Goal: Information Seeking & Learning: Learn about a topic

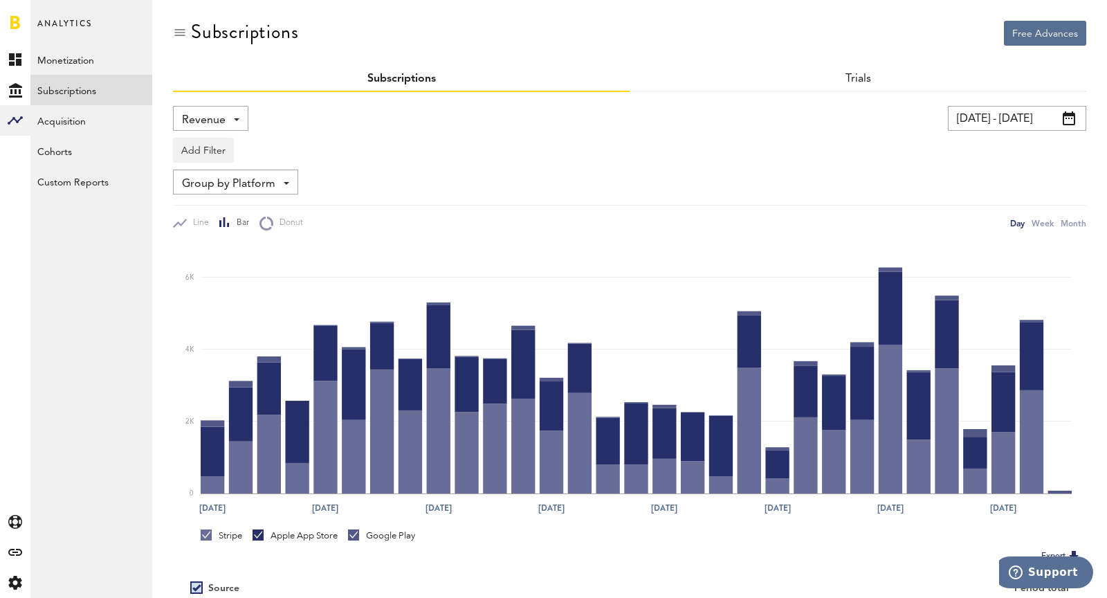
click at [214, 122] on span "Revenue" at bounding box center [204, 121] width 44 height 24
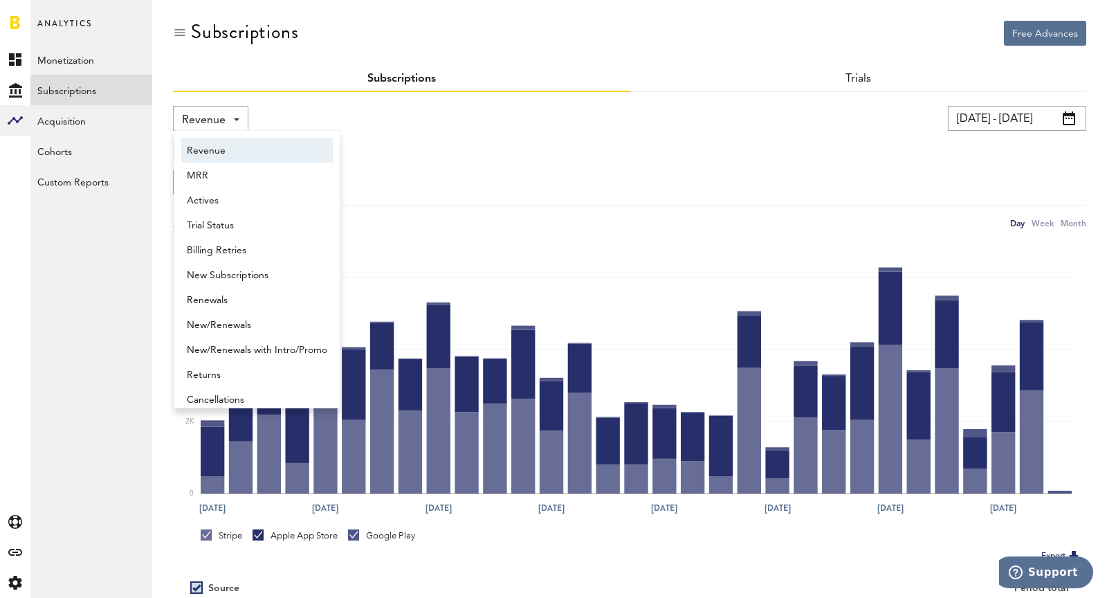
scroll to position [7, 0]
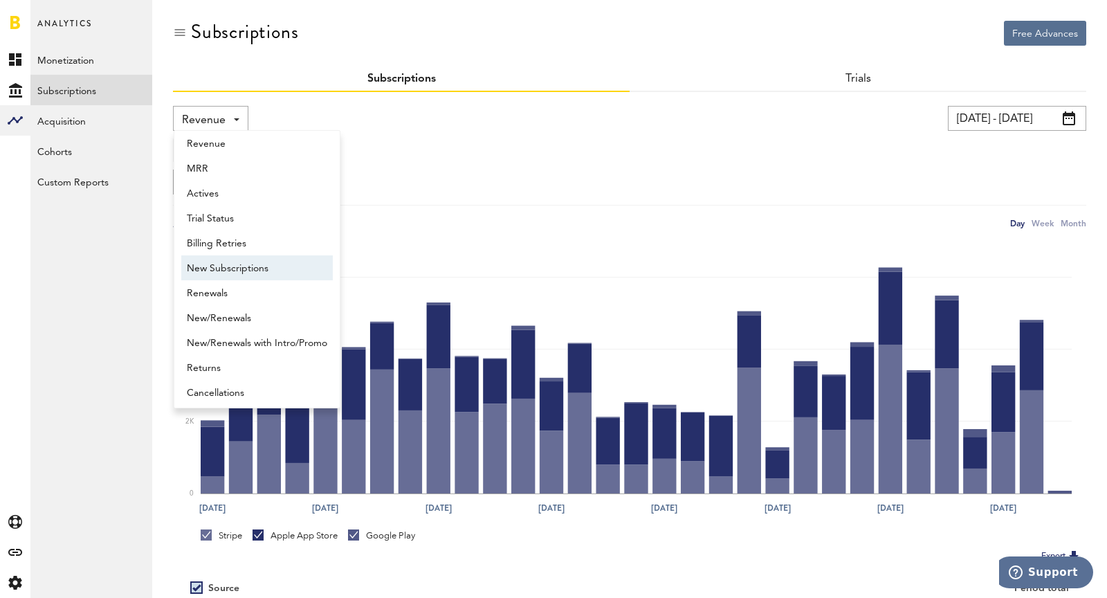
click at [214, 273] on span "New Subscriptions" at bounding box center [257, 269] width 140 height 24
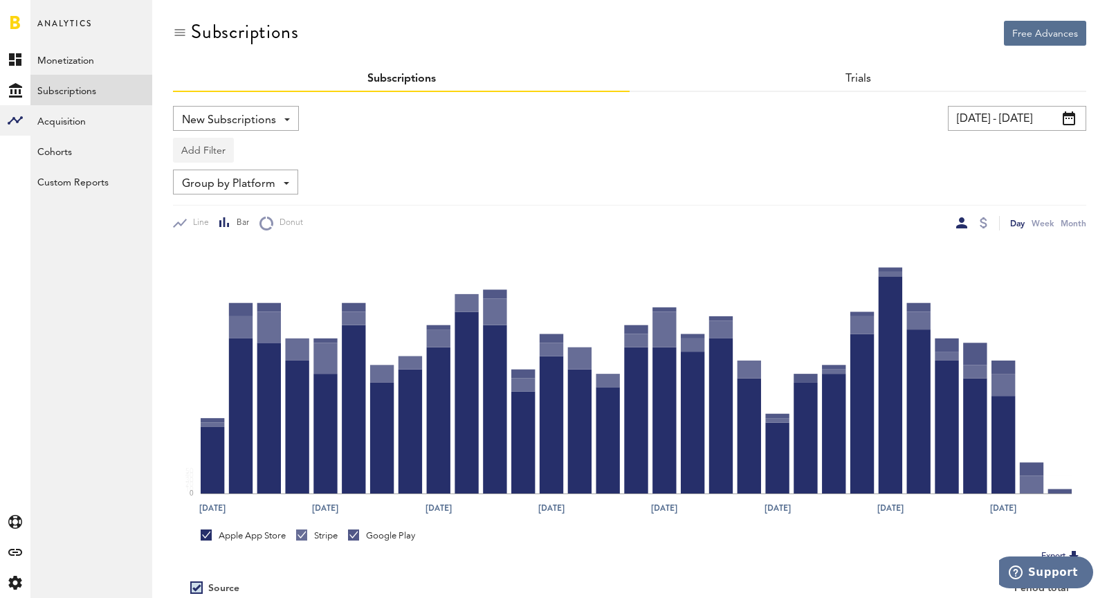
click at [207, 145] on button "Add Filter" at bounding box center [203, 150] width 61 height 25
click at [210, 187] on li "Platforms" at bounding box center [237, 186] width 112 height 25
click at [194, 147] on div "Platforms" at bounding box center [224, 152] width 60 height 24
click at [207, 188] on span "Apple App Store" at bounding box center [240, 184] width 106 height 24
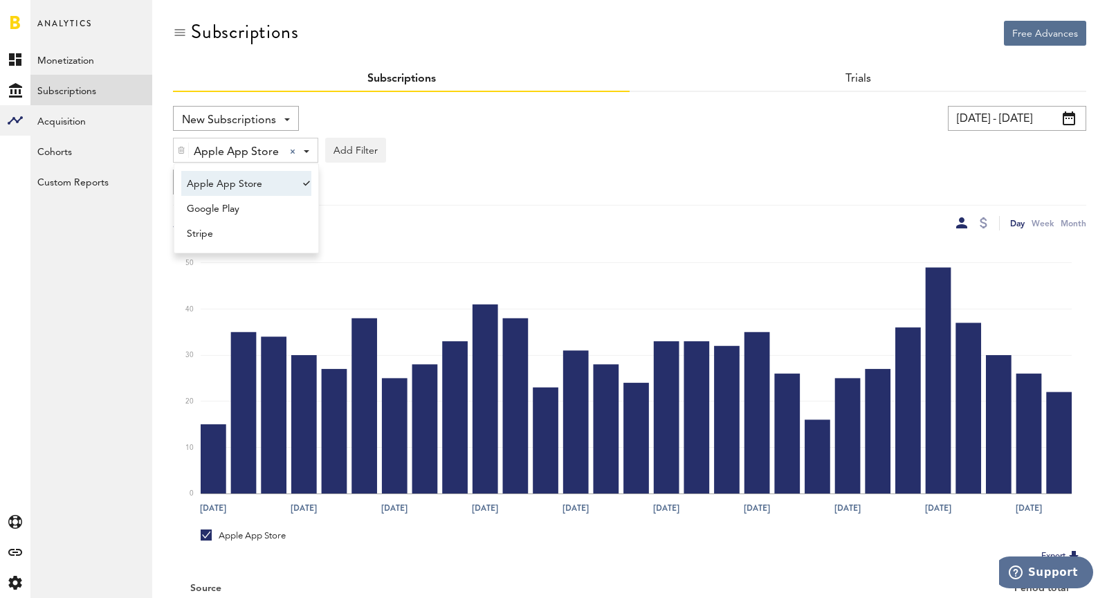
click at [1000, 119] on input "[DATE] - [DATE]" at bounding box center [1017, 118] width 138 height 25
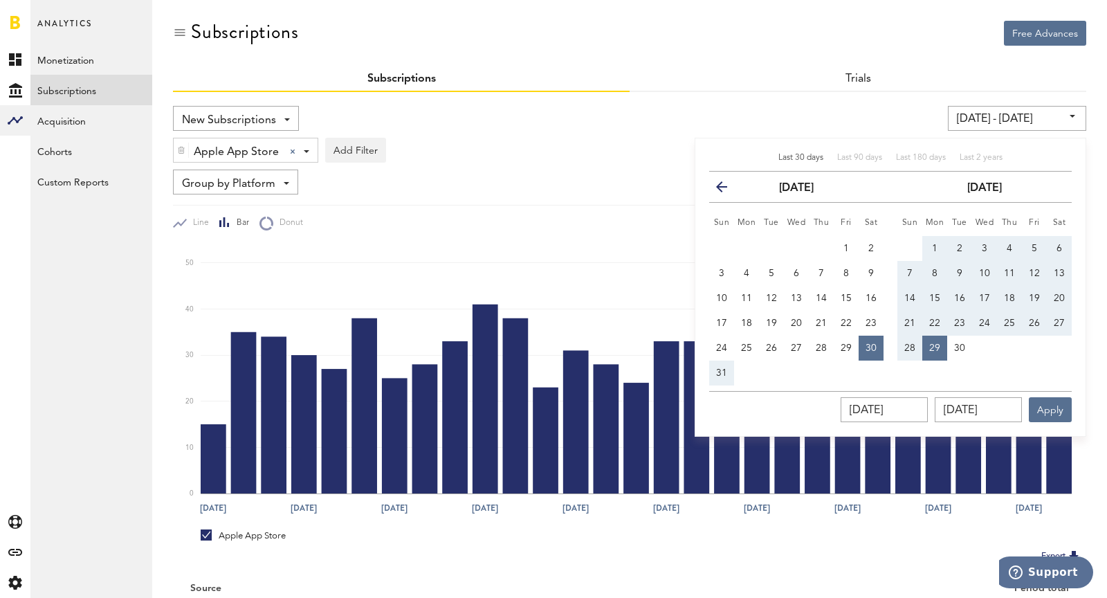
click at [907, 318] on span "21" at bounding box center [909, 323] width 11 height 10
type input "[DATE] - [DATE]"
type input "[DATE]"
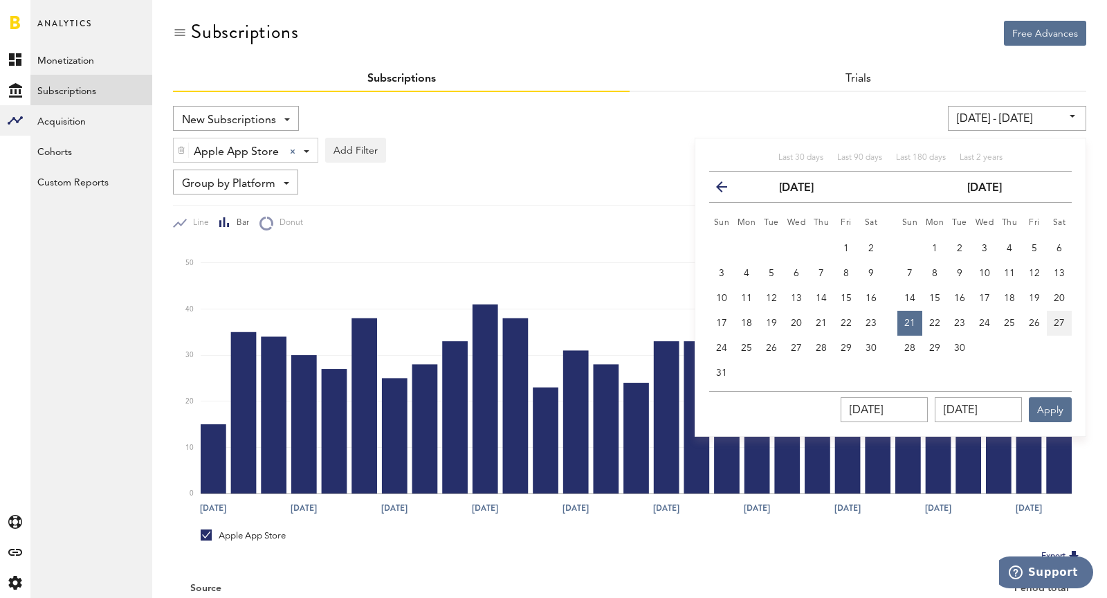
click at [1063, 318] on span "27" at bounding box center [1058, 323] width 11 height 10
type input "[DATE] - [DATE]"
type input "[DATE]"
click at [1048, 408] on button "Apply" at bounding box center [1049, 409] width 43 height 25
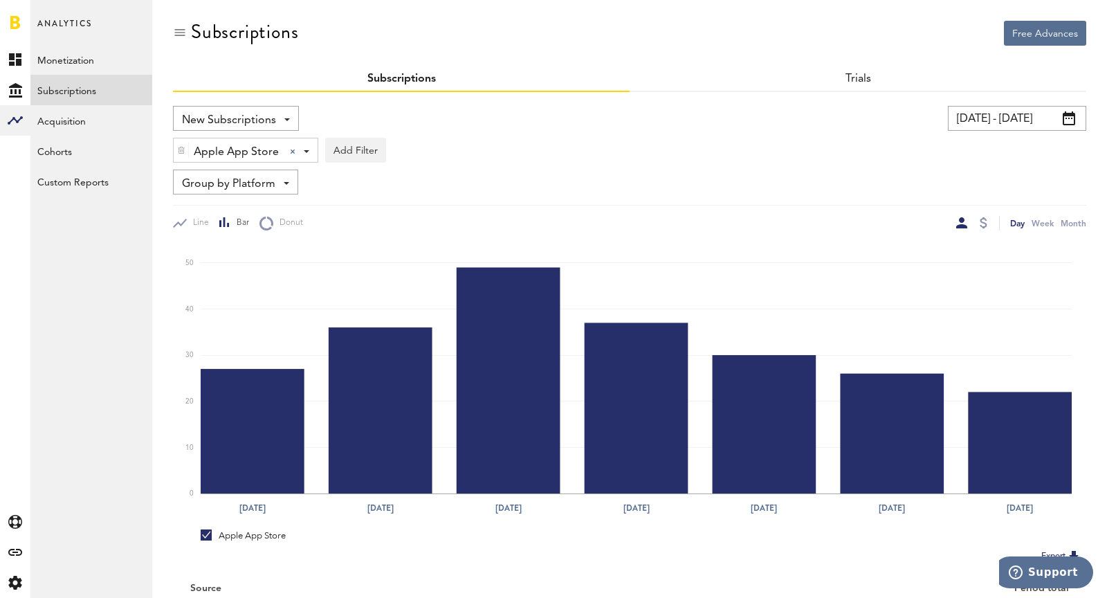
click at [181, 155] on div at bounding box center [181, 150] width 15 height 24
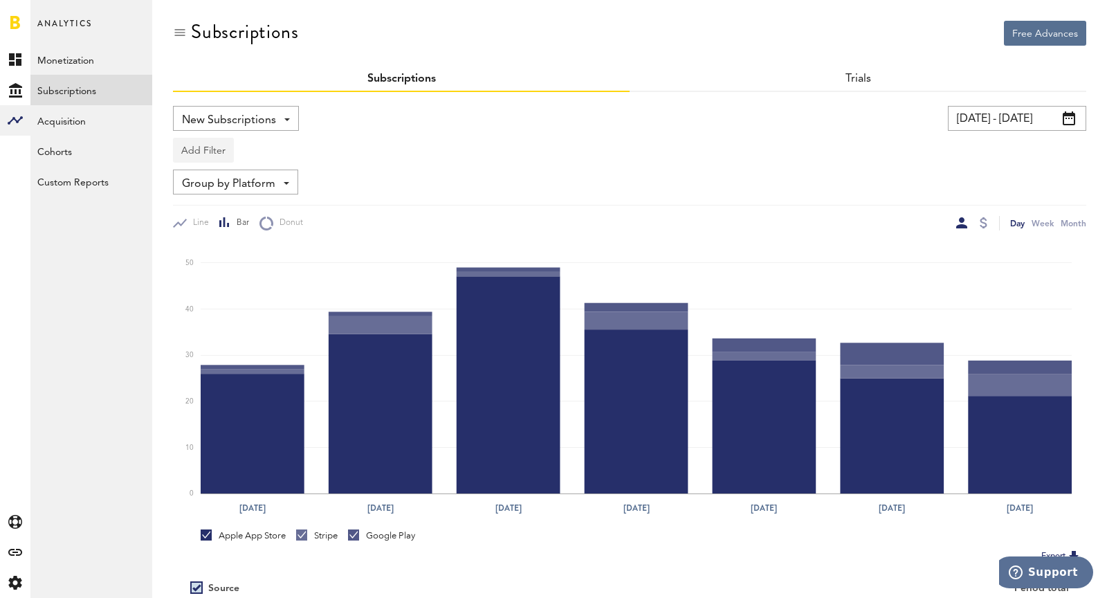
click at [196, 152] on button "Add Filter" at bounding box center [203, 150] width 61 height 25
click at [216, 183] on li "Platforms" at bounding box center [237, 186] width 112 height 25
click at [217, 160] on div "Platforms" at bounding box center [224, 152] width 60 height 24
click at [212, 193] on span "Apple App Store" at bounding box center [240, 184] width 106 height 24
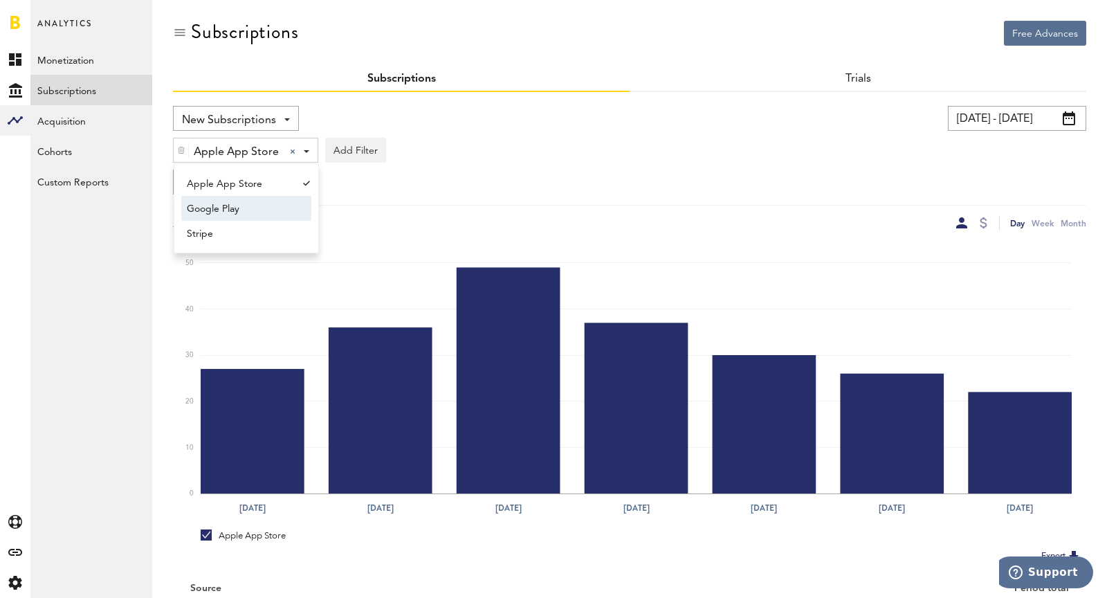
click at [221, 210] on span "Google Play" at bounding box center [240, 209] width 106 height 24
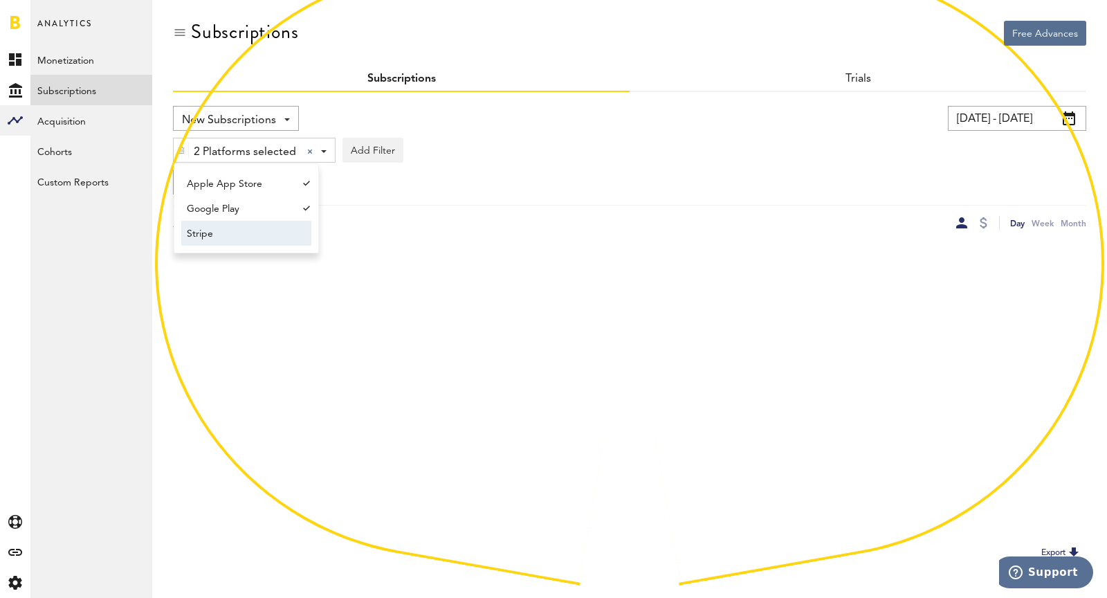
click at [229, 231] on span "Stripe" at bounding box center [240, 234] width 106 height 24
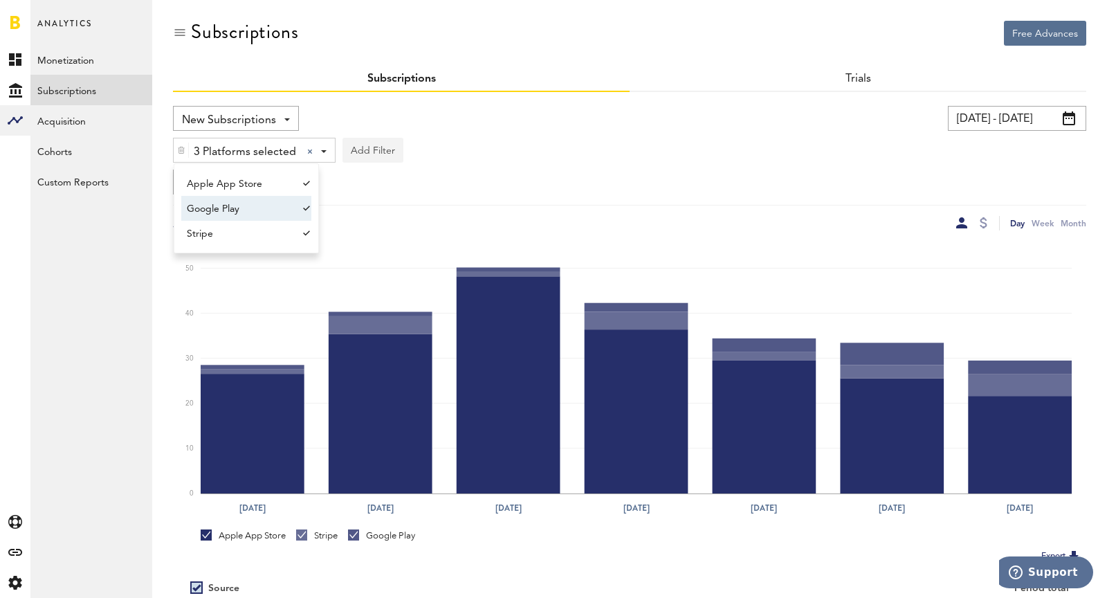
click at [359, 144] on button "Add Filter" at bounding box center [372, 150] width 61 height 25
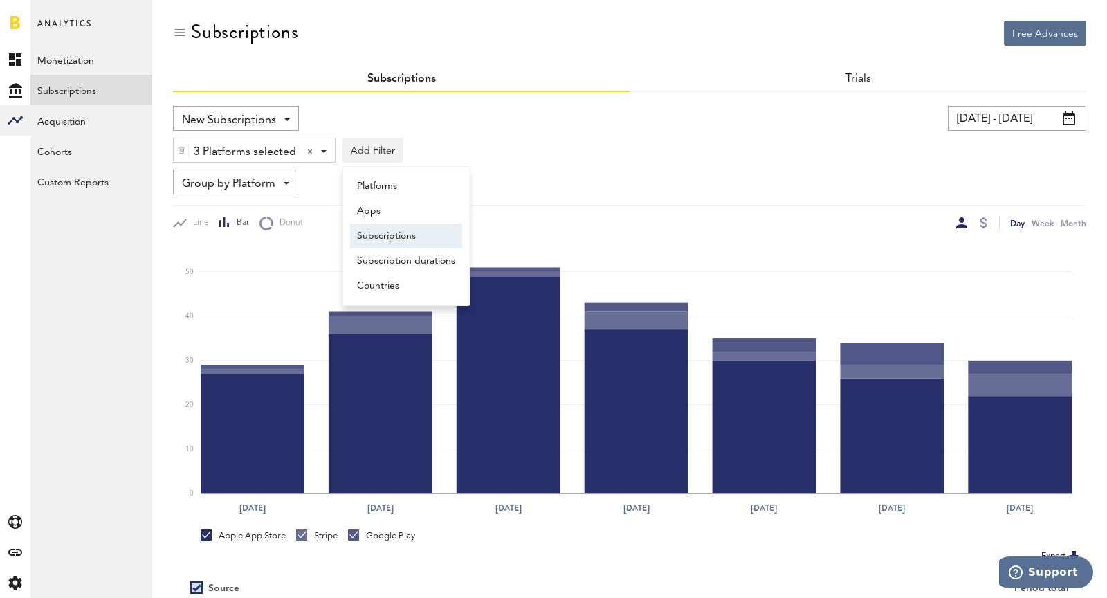
click at [408, 239] on li "Subscriptions" at bounding box center [406, 235] width 112 height 25
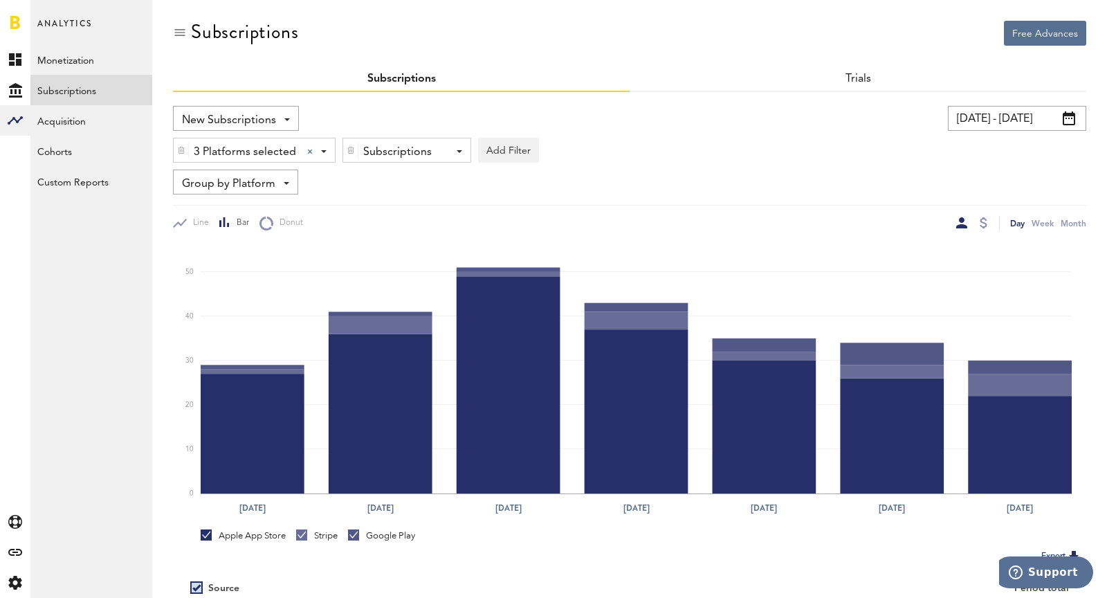
click at [369, 156] on div "Subscriptions" at bounding box center [401, 152] width 77 height 24
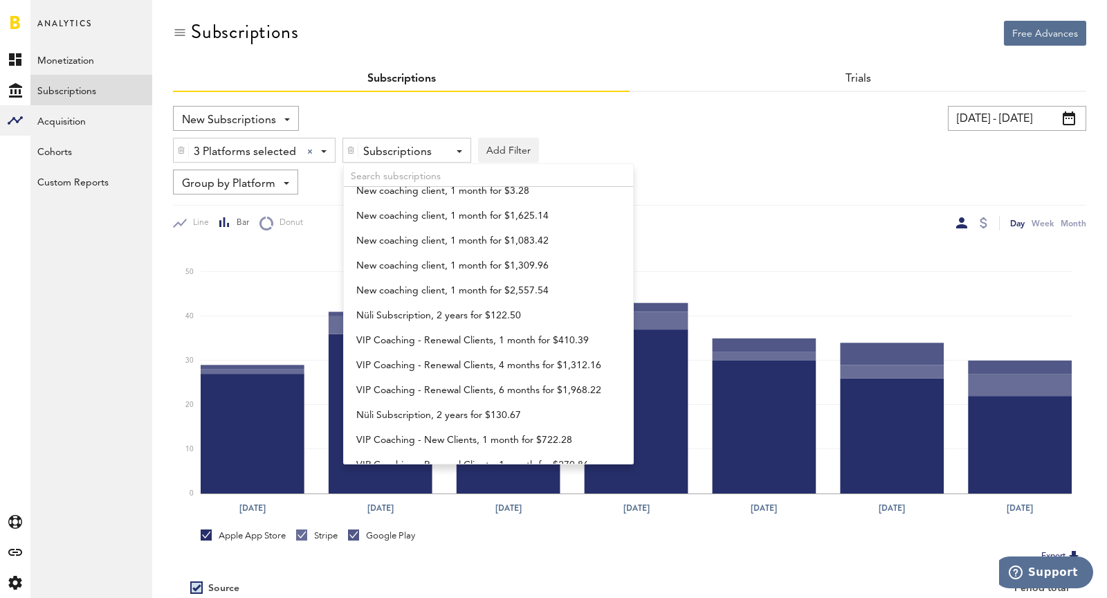
scroll to position [368, 0]
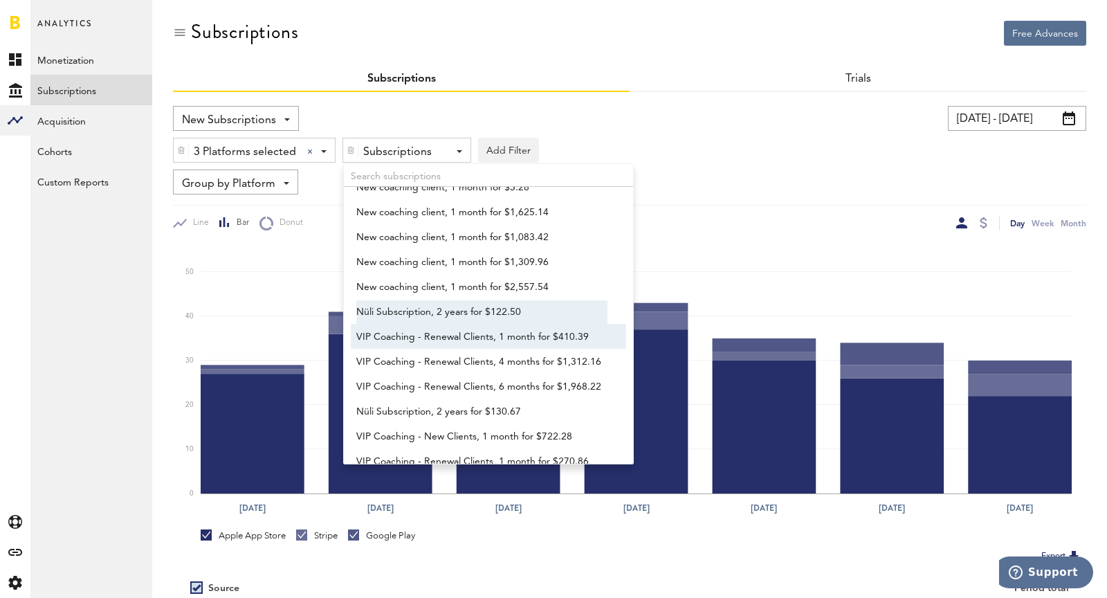
click at [395, 317] on span "Nüli Subscription, 2 years for $122.50" at bounding box center [481, 312] width 251 height 24
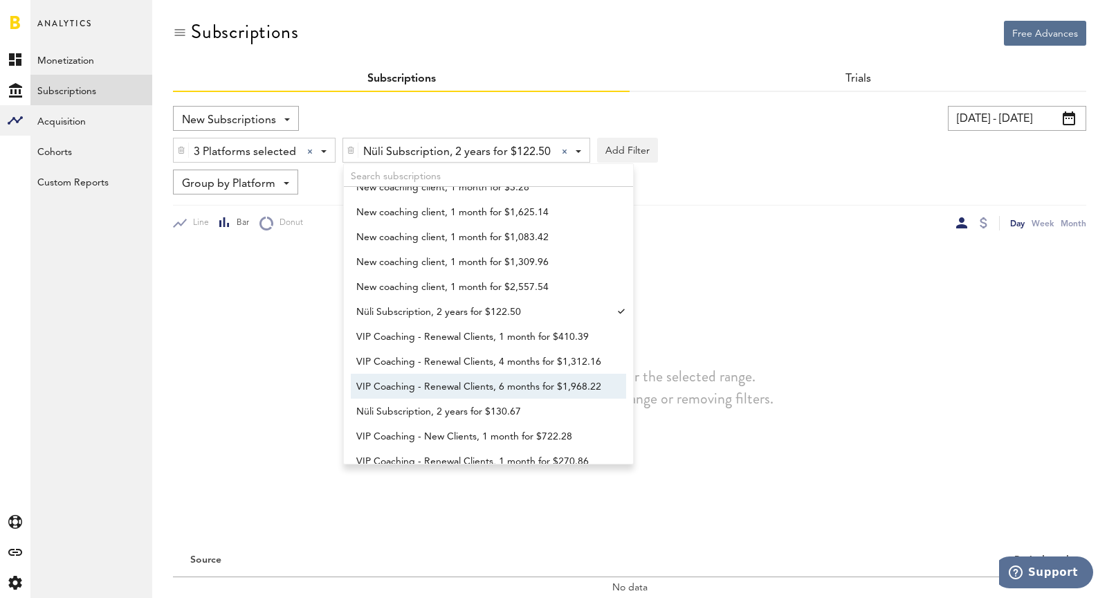
scroll to position [398, 0]
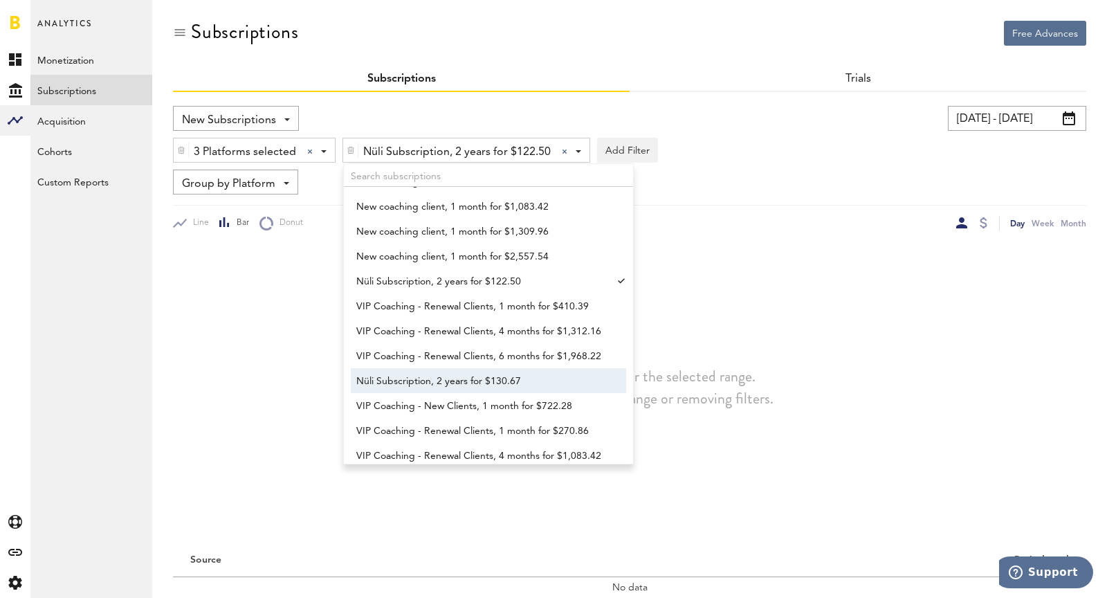
click at [418, 390] on span "Nüli Subscription, 2 years for $130.67" at bounding box center [481, 381] width 251 height 24
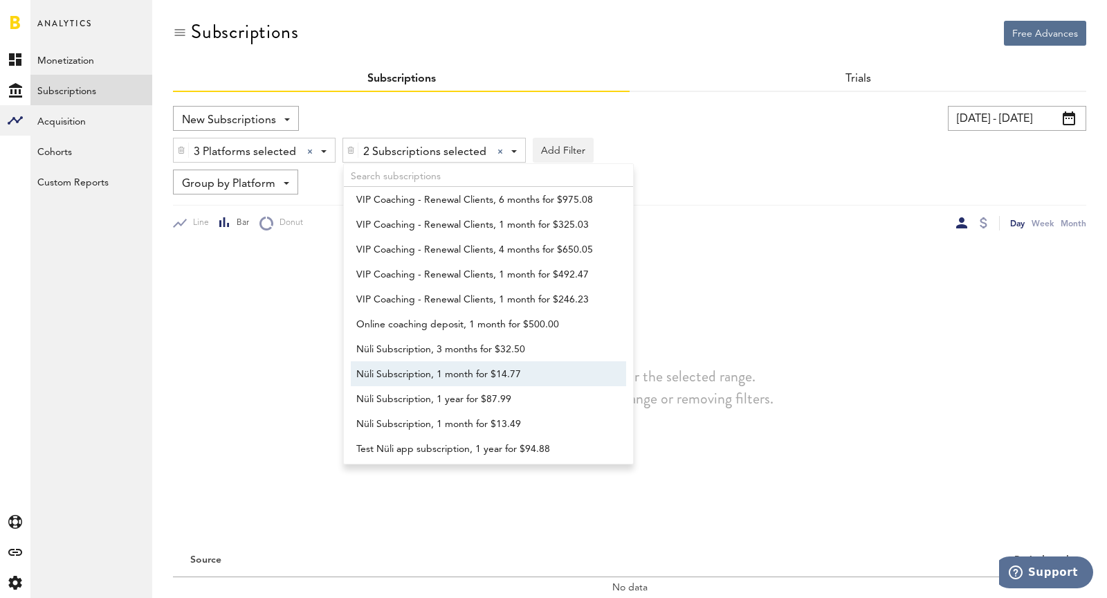
scroll to position [845, 0]
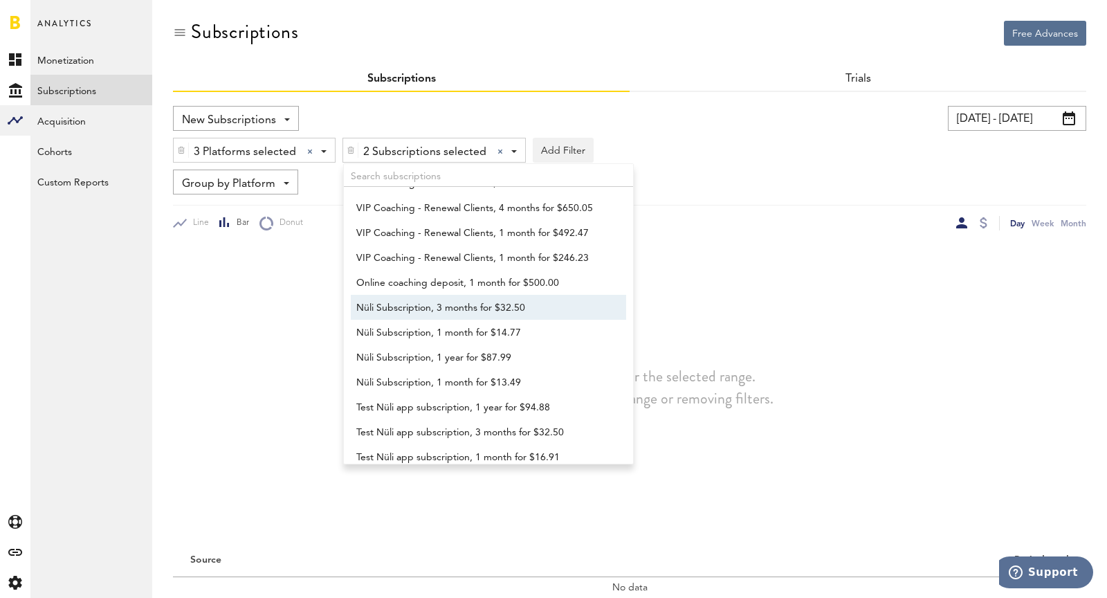
click at [371, 297] on span "Nüli Subscription, 3 months for $32.50" at bounding box center [481, 308] width 251 height 24
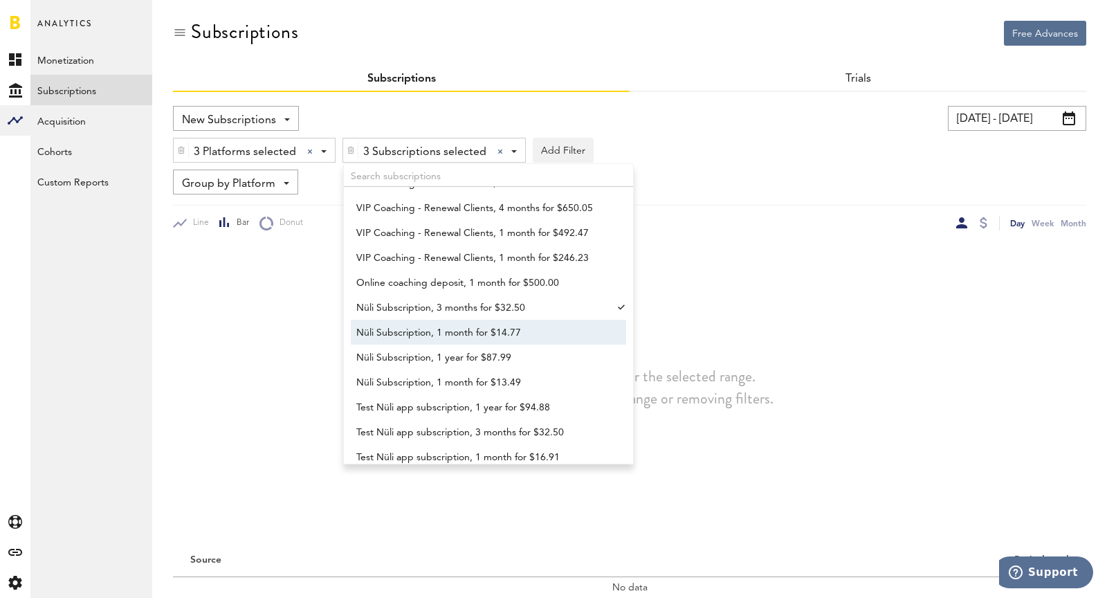
click at [399, 332] on span "Nüli Subscription, 1 month for $14.77" at bounding box center [481, 333] width 251 height 24
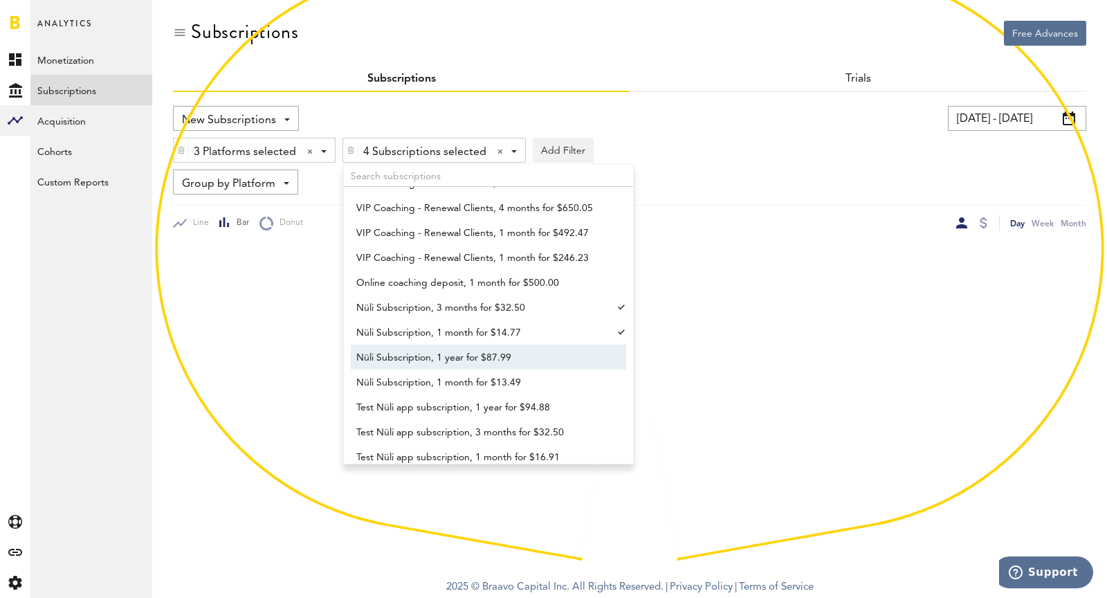
click at [415, 356] on span "Nüli Subscription, 1 year for $87.99" at bounding box center [481, 358] width 251 height 24
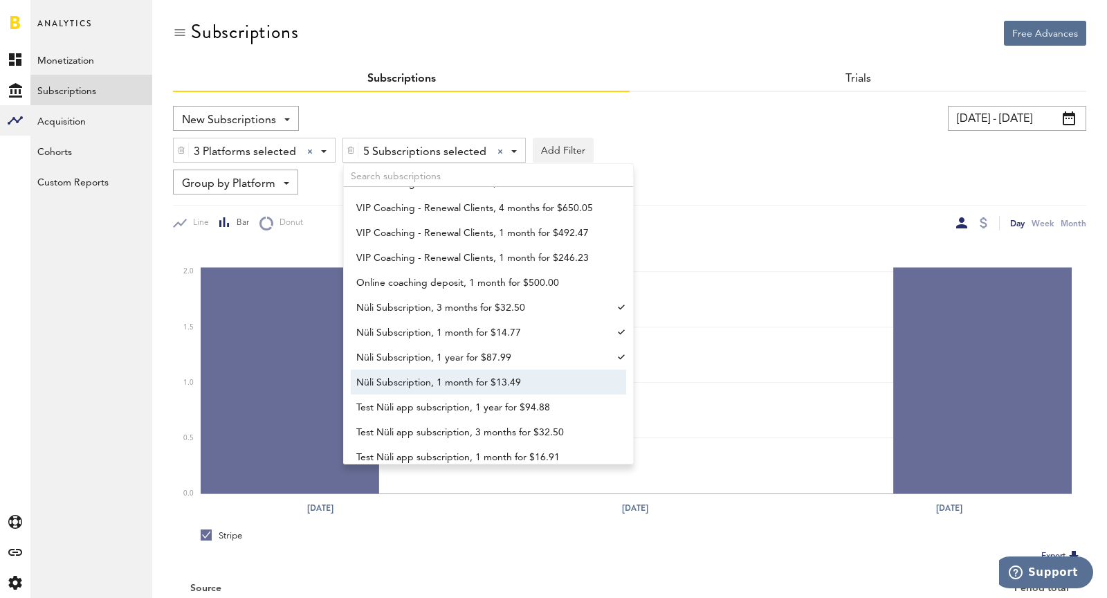
click at [428, 378] on span "Nüli Subscription, 1 month for $13.49" at bounding box center [481, 383] width 251 height 24
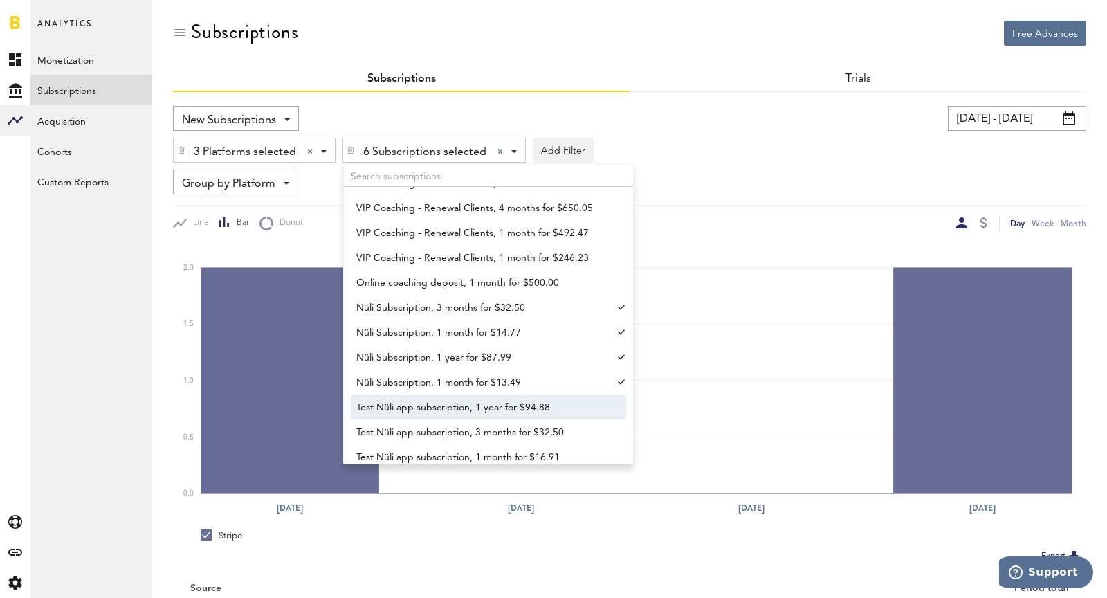
click at [447, 408] on span "Test Nüli app subscription, 1 year for $94.88" at bounding box center [481, 408] width 251 height 24
click at [429, 402] on span "Test Nüli app subscription, 1 year for $94.88" at bounding box center [481, 408] width 251 height 24
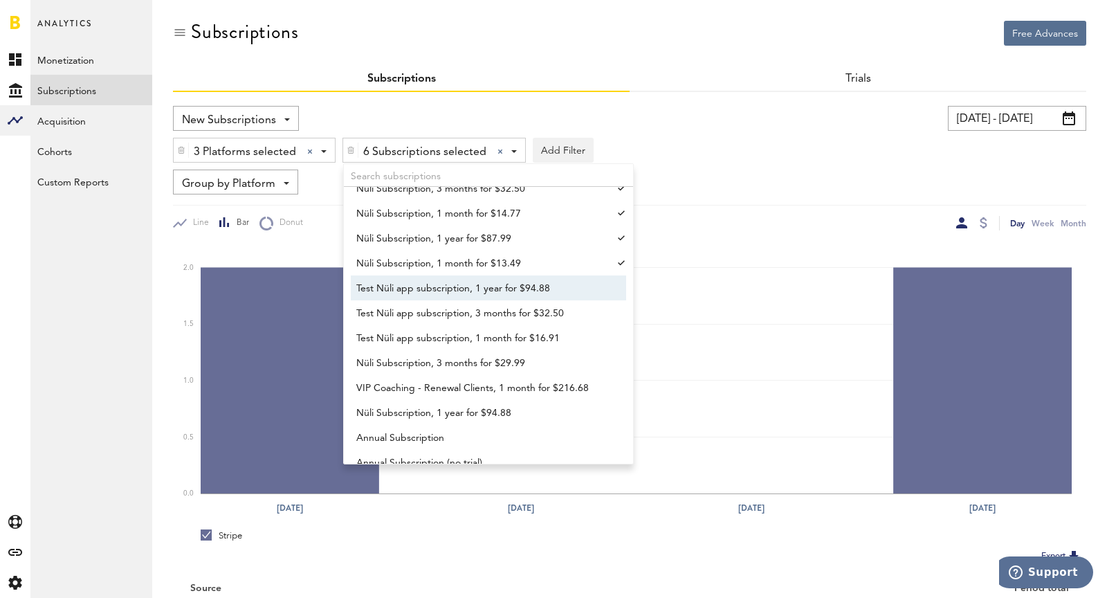
scroll to position [967, 0]
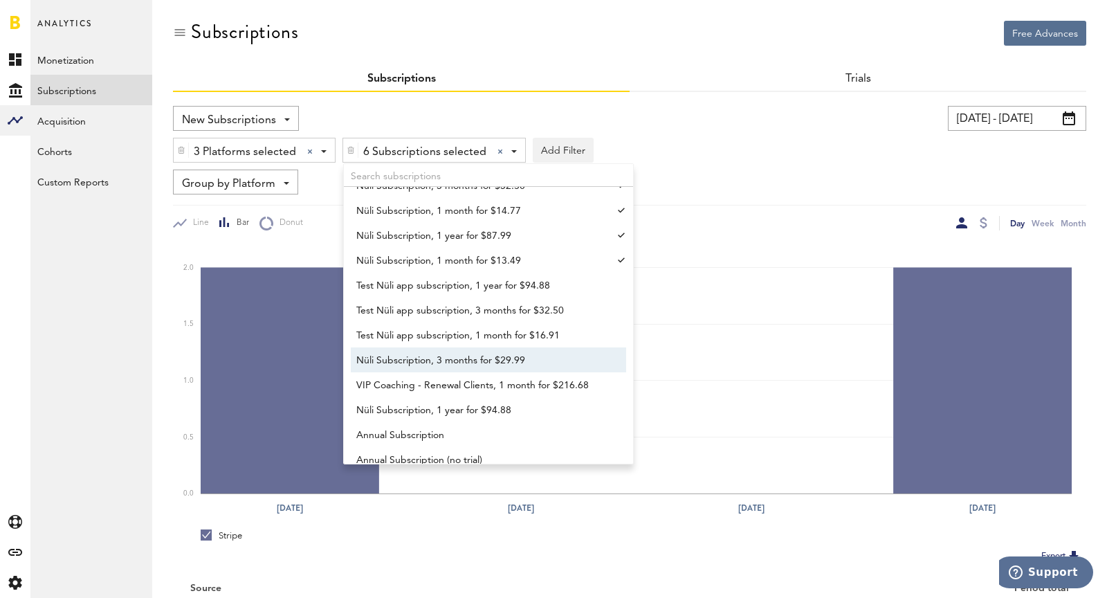
click at [416, 355] on span "Nüli Subscription, 3 months for $29.99" at bounding box center [481, 361] width 251 height 24
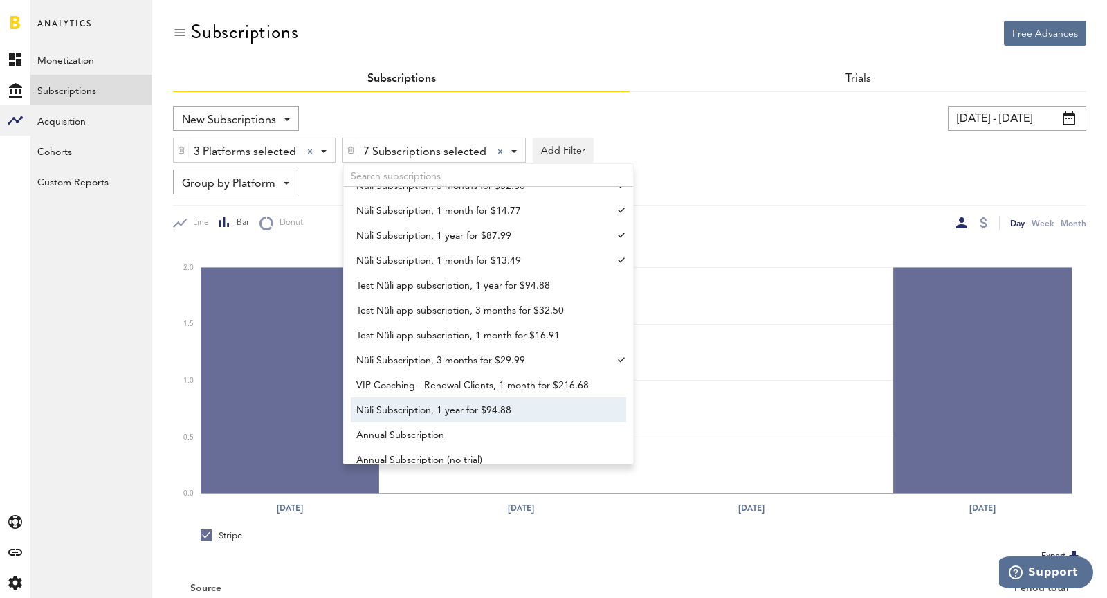
click at [410, 409] on span "Nüli Subscription, 1 year for $94.88" at bounding box center [481, 410] width 251 height 24
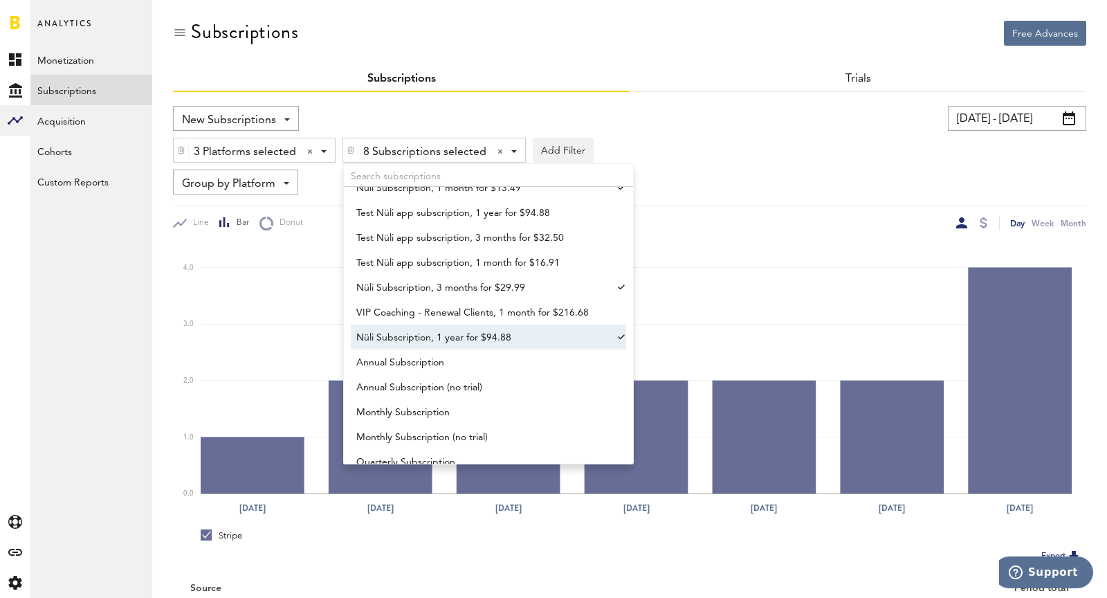
scroll to position [1044, 0]
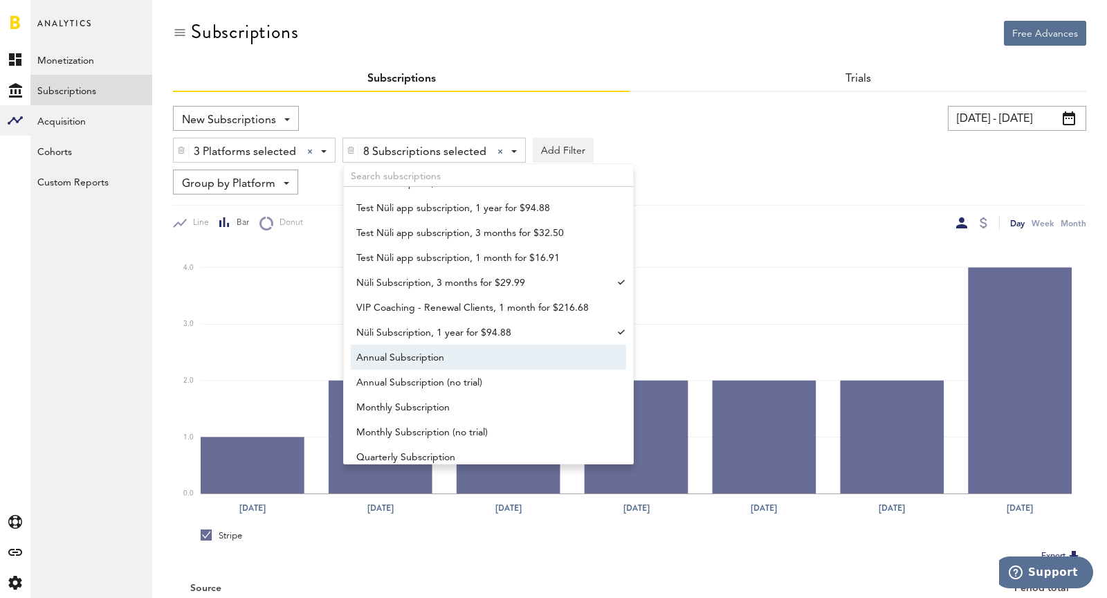
click at [418, 349] on span "Annual Subscription" at bounding box center [481, 358] width 251 height 24
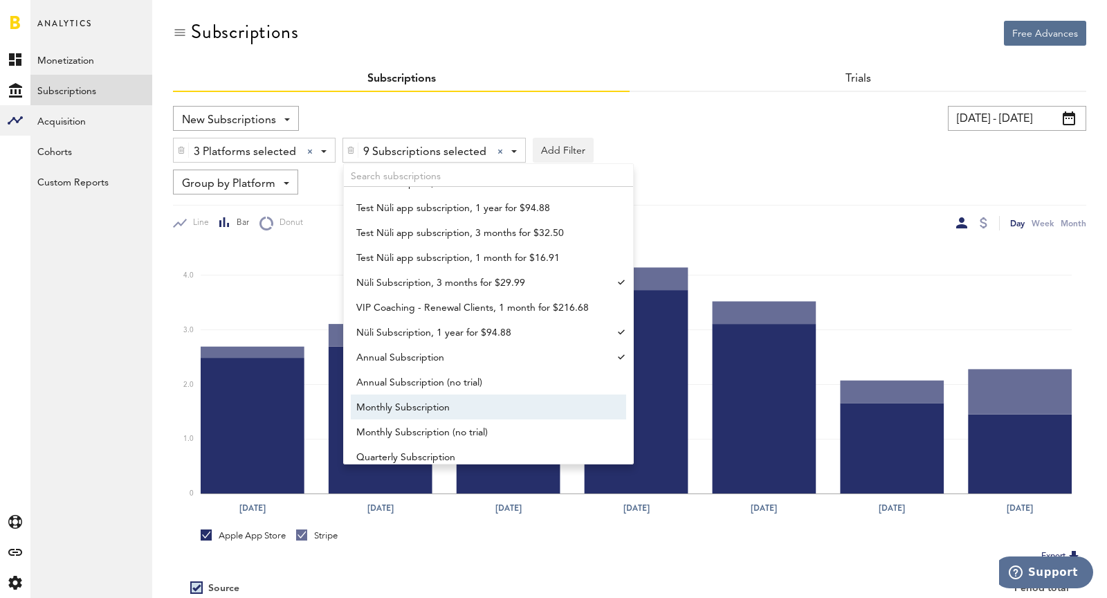
click at [435, 394] on link "Monthly Subscription" at bounding box center [482, 406] width 262 height 25
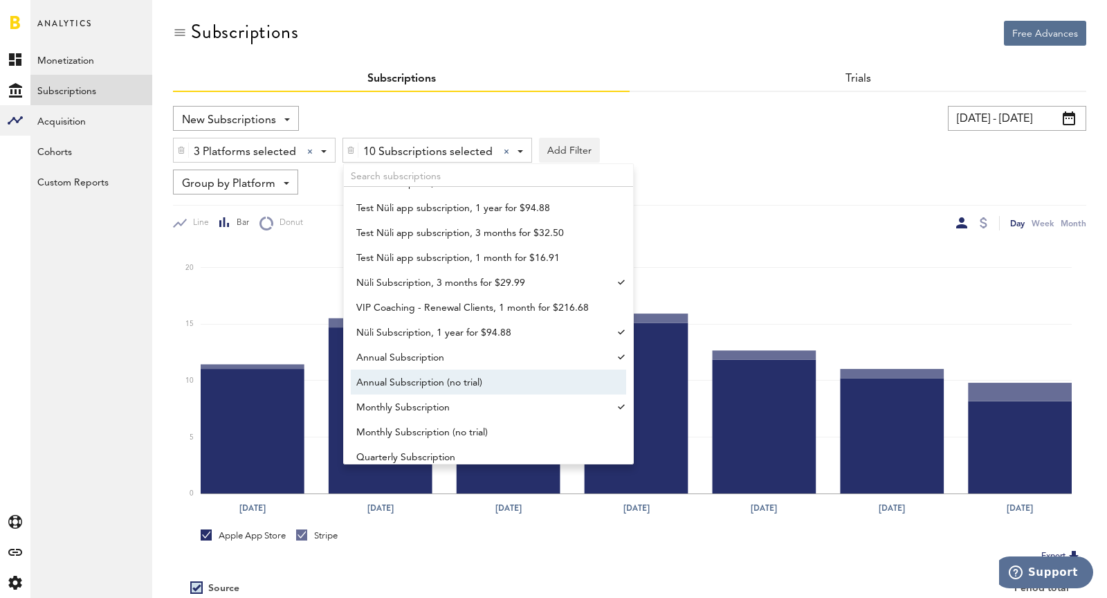
click at [426, 380] on span "Annual Subscription (no trial)" at bounding box center [481, 383] width 251 height 24
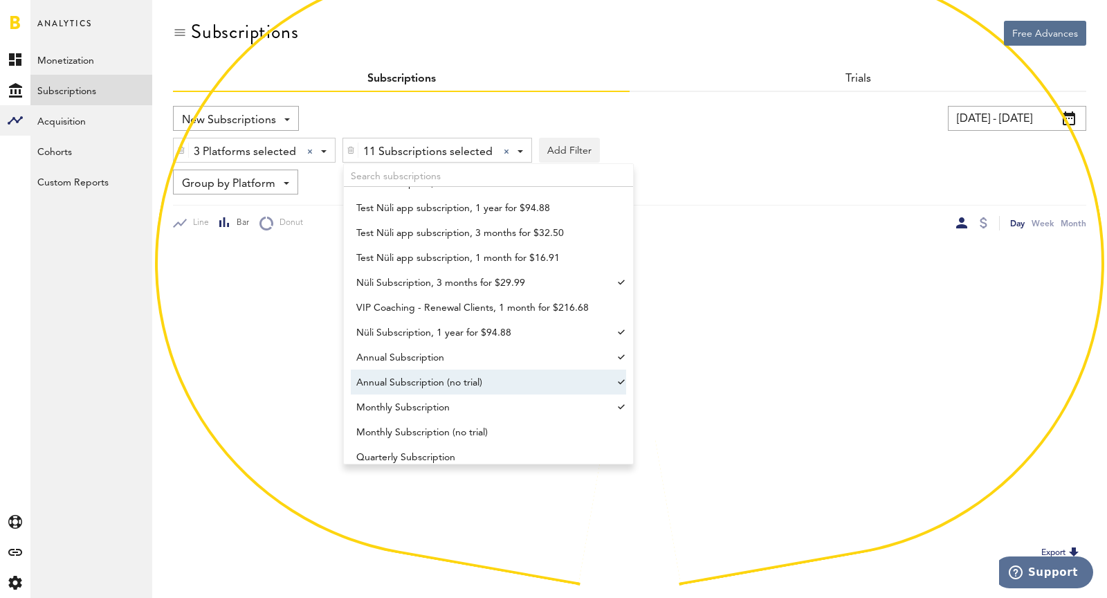
scroll to position [1145, 0]
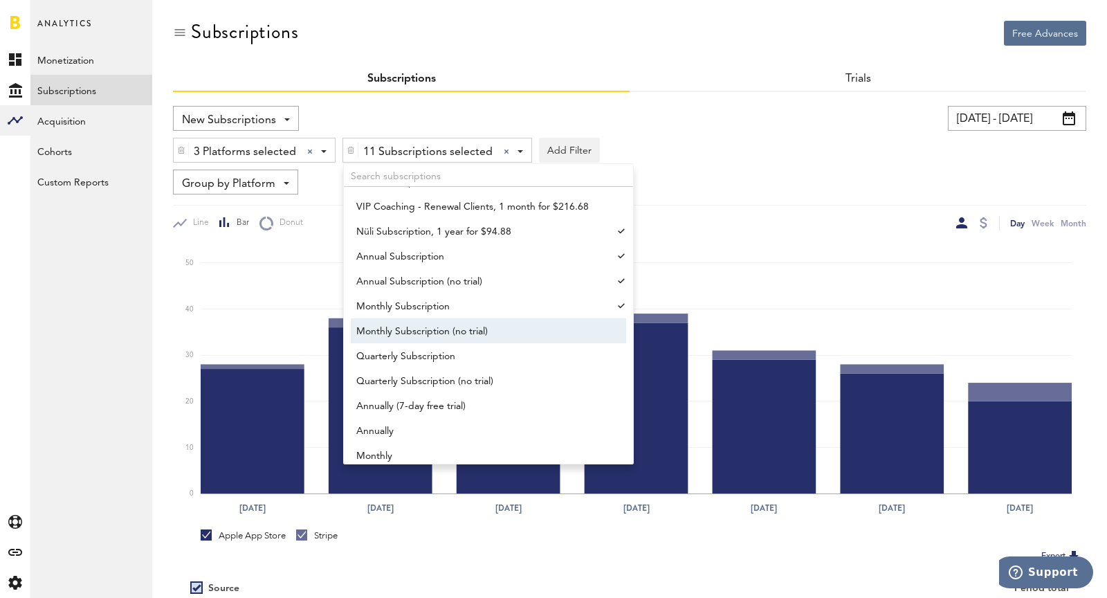
click at [432, 333] on span "Monthly Subscription (no trial)" at bounding box center [481, 332] width 251 height 24
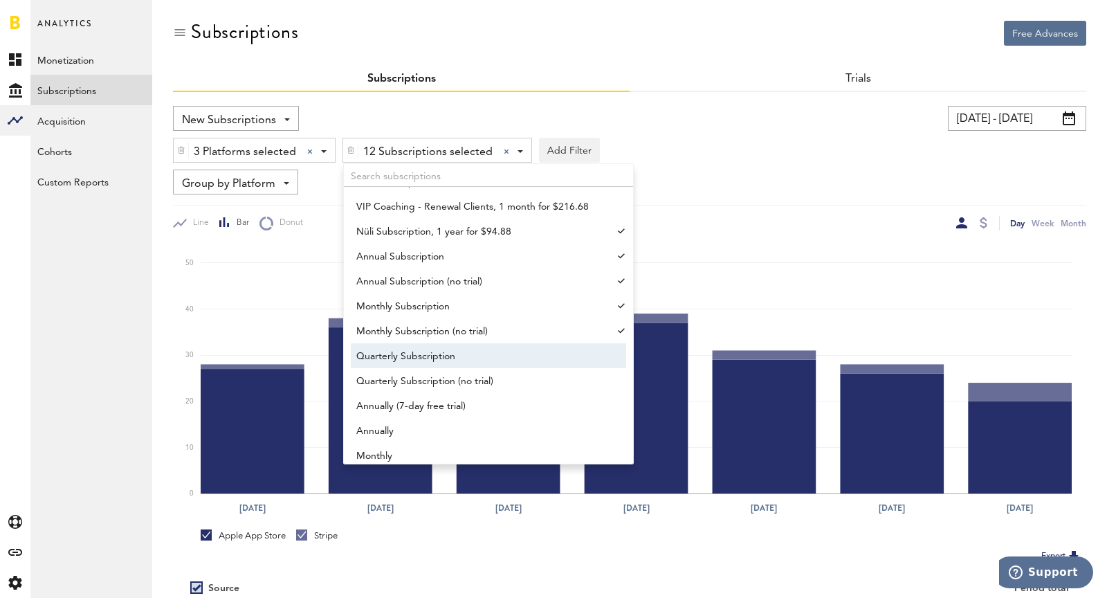
click at [432, 362] on span "Quarterly Subscription" at bounding box center [481, 356] width 251 height 24
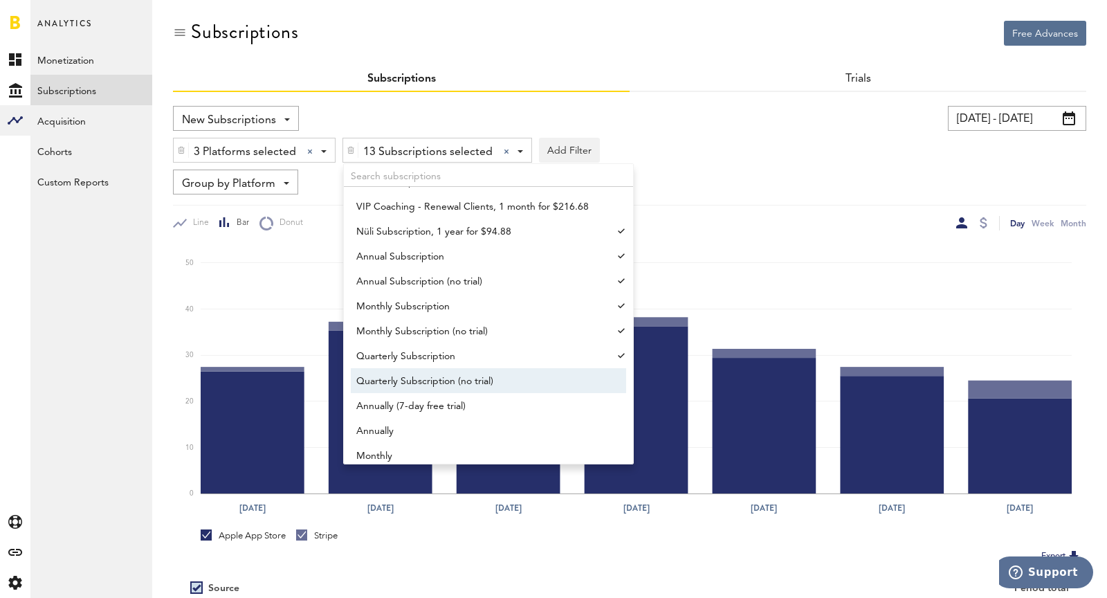
click at [449, 389] on span "Quarterly Subscription (no trial)" at bounding box center [481, 381] width 251 height 24
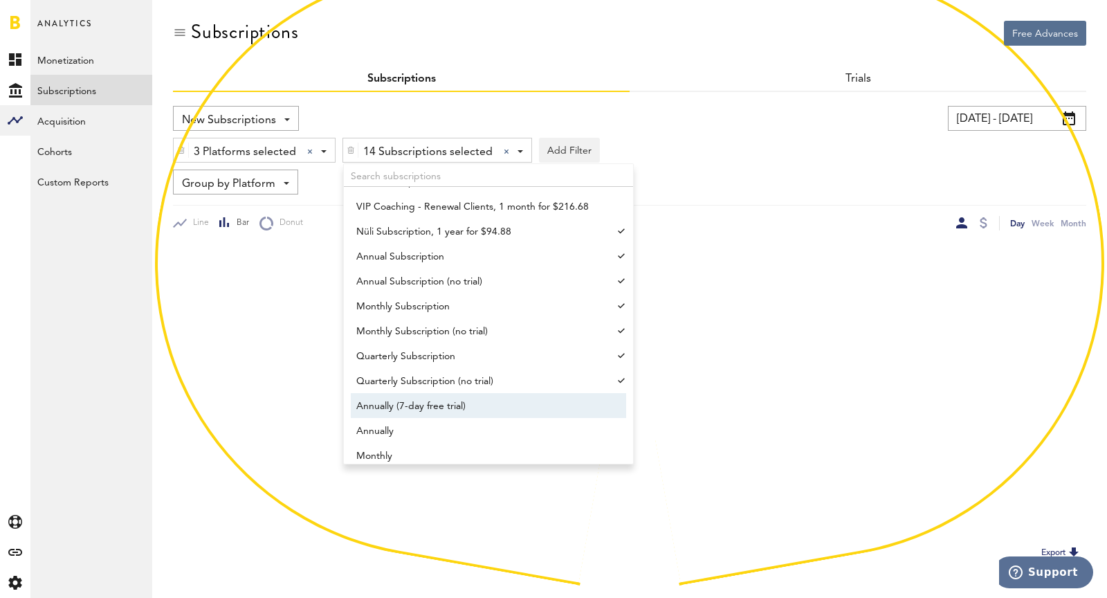
click at [459, 409] on span "Annually (7-day free trial)" at bounding box center [481, 406] width 251 height 24
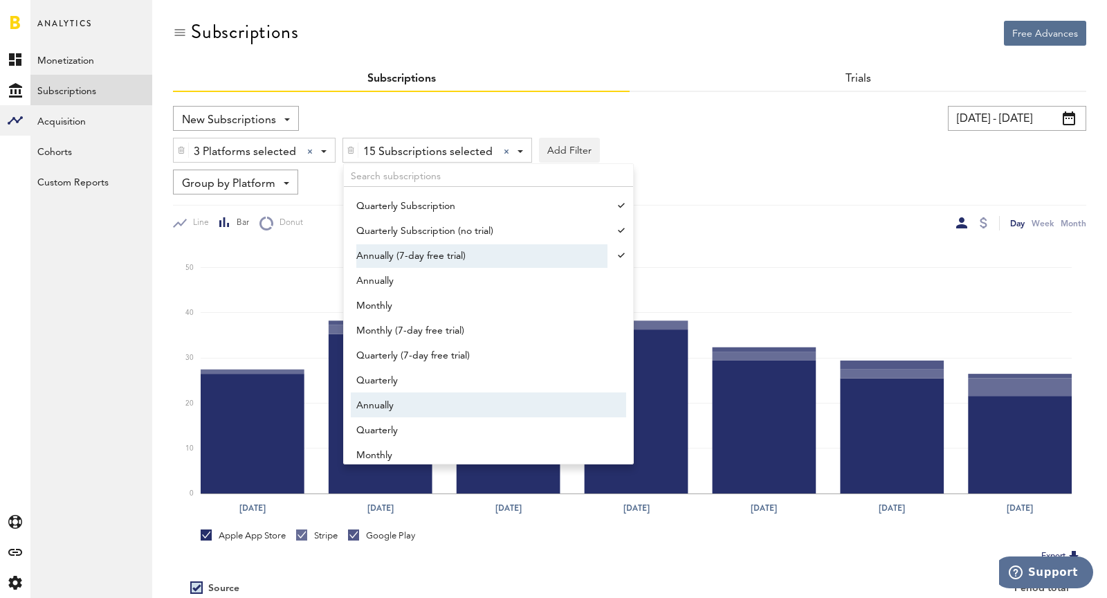
scroll to position [1302, 0]
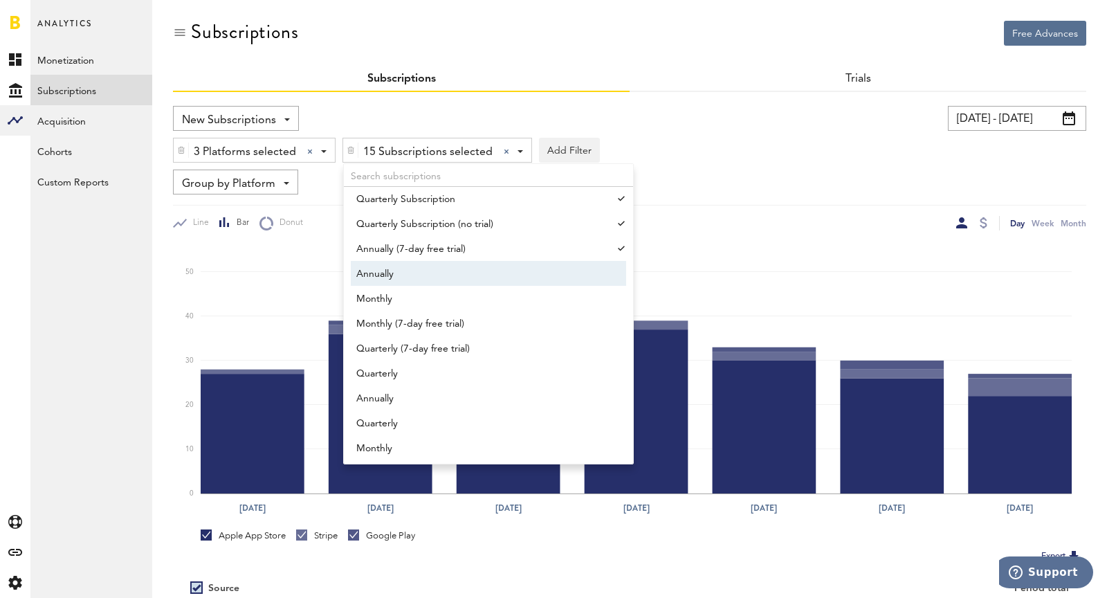
click at [442, 264] on span "Annually" at bounding box center [481, 274] width 251 height 24
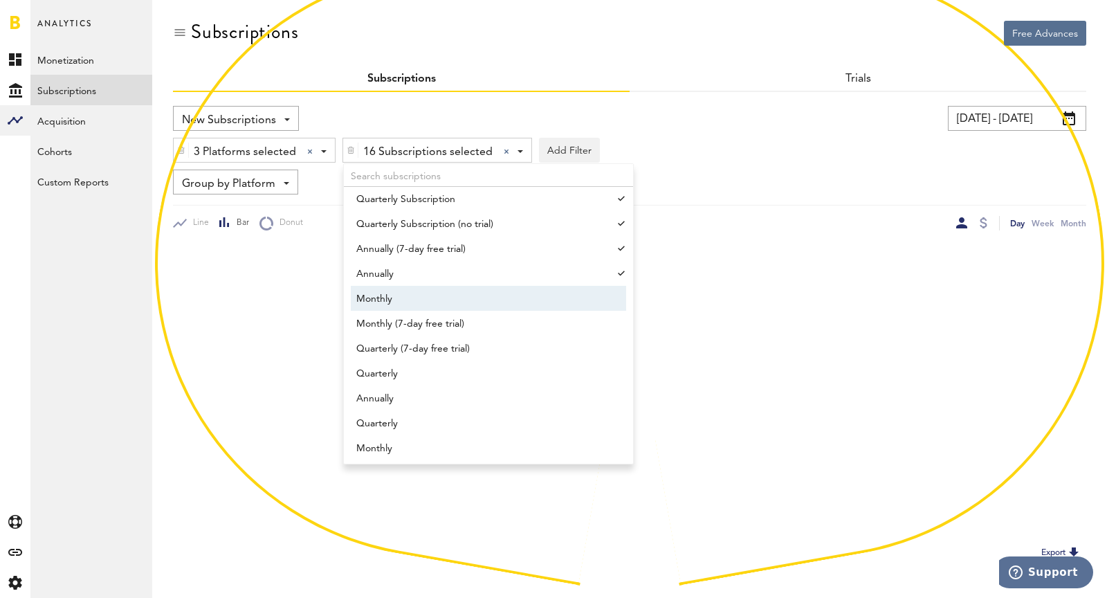
click at [446, 294] on span "Monthly" at bounding box center [481, 299] width 251 height 24
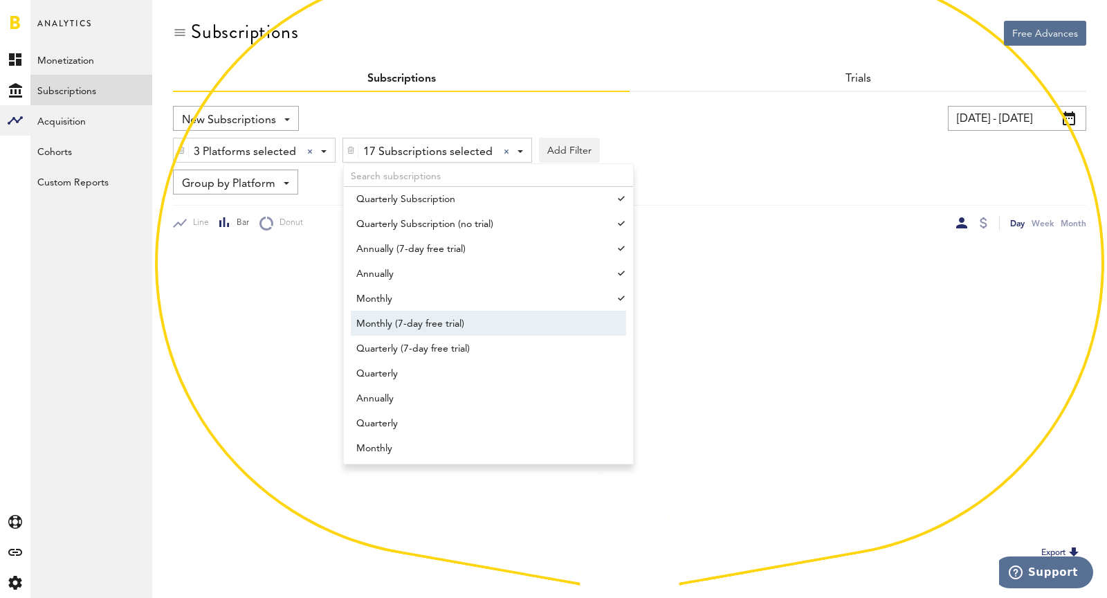
click at [453, 322] on span "Monthly (7-day free trial)" at bounding box center [481, 324] width 251 height 24
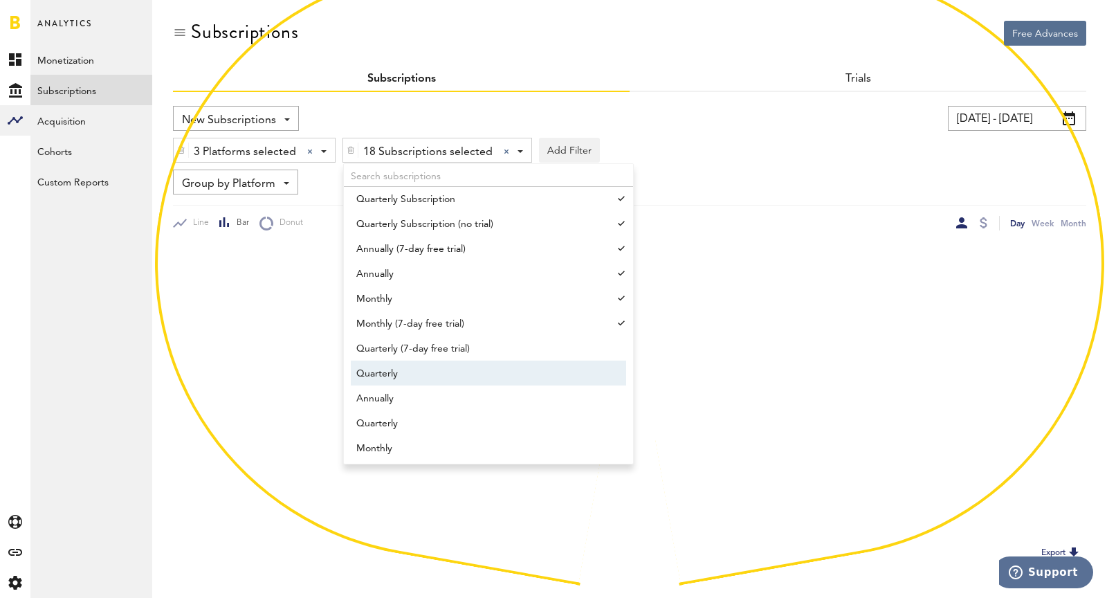
click at [465, 363] on span "Quarterly" at bounding box center [481, 374] width 251 height 24
click at [457, 353] on span "Quarterly (7-day free trial)" at bounding box center [481, 349] width 251 height 24
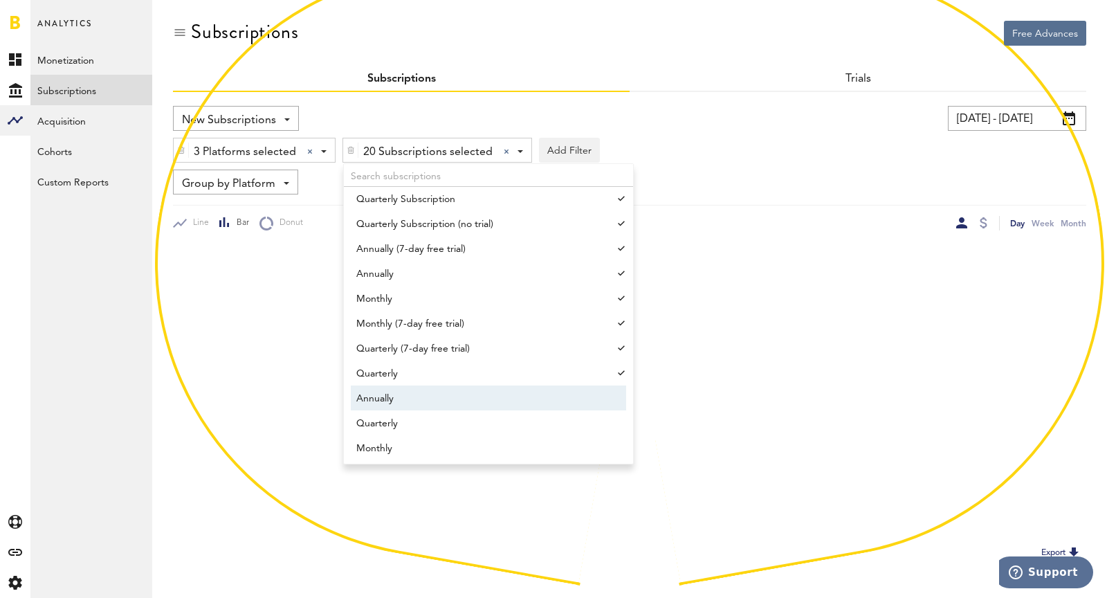
click at [467, 399] on span "Annually" at bounding box center [481, 399] width 251 height 24
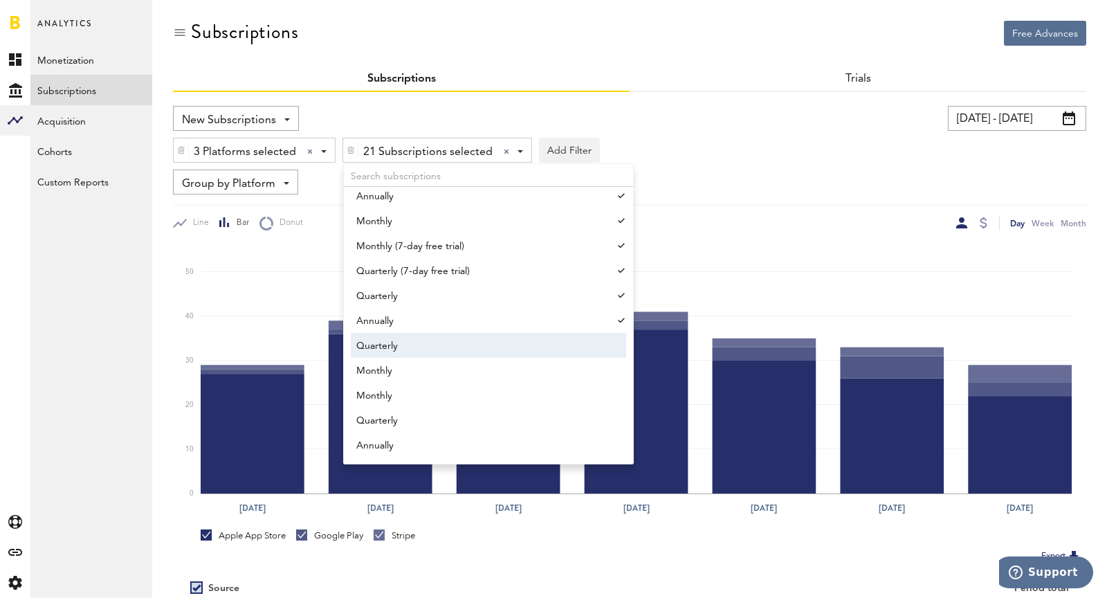
click at [427, 338] on span "Quarterly" at bounding box center [481, 346] width 251 height 24
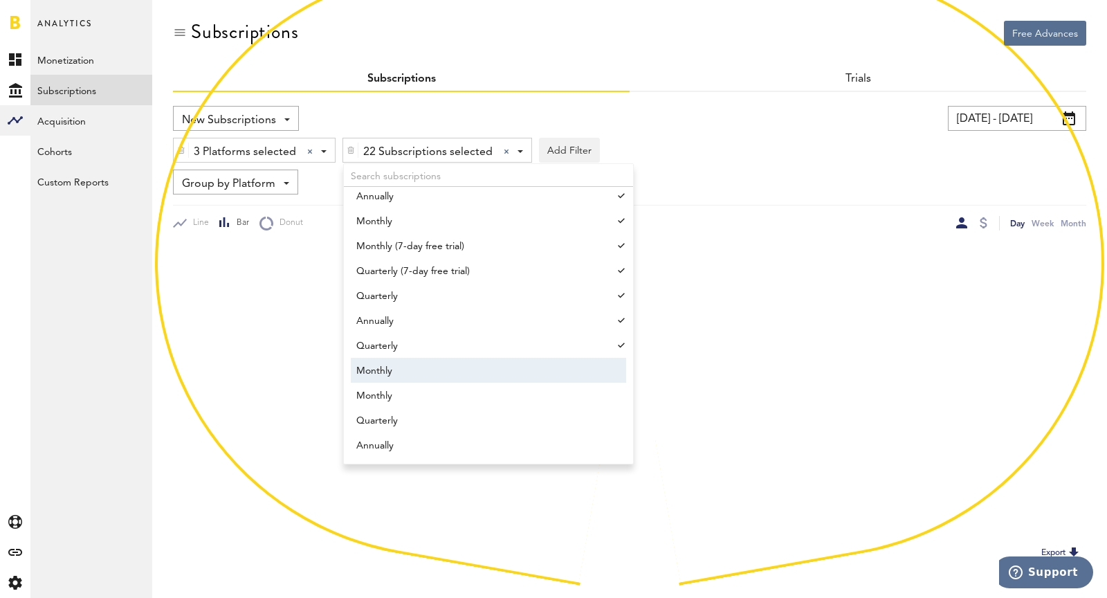
click at [441, 366] on span "Monthly" at bounding box center [481, 371] width 251 height 24
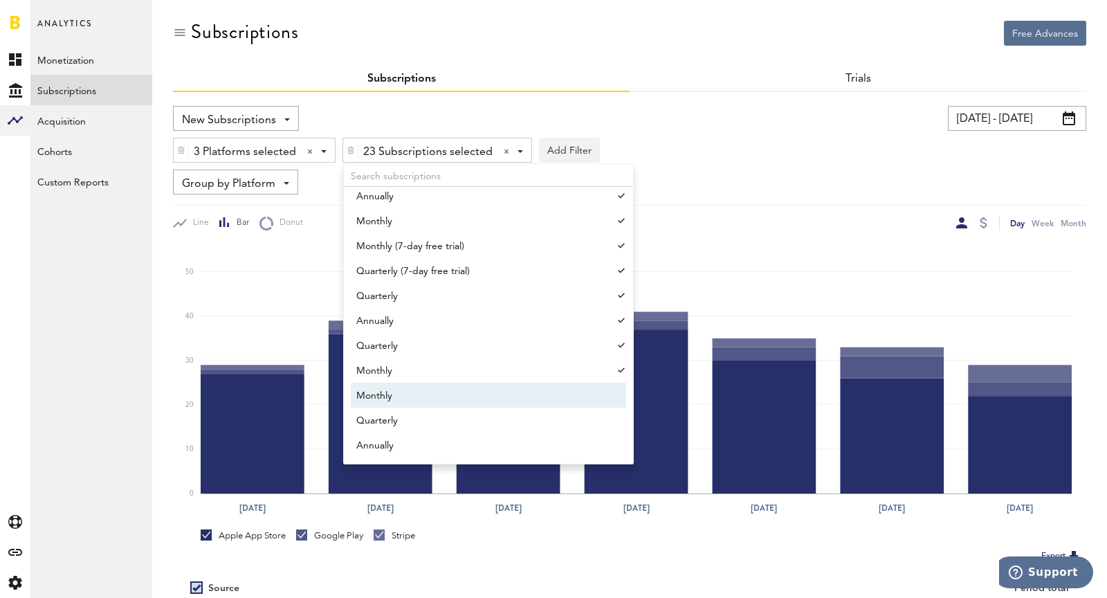
click at [450, 400] on span "Monthly" at bounding box center [481, 396] width 251 height 24
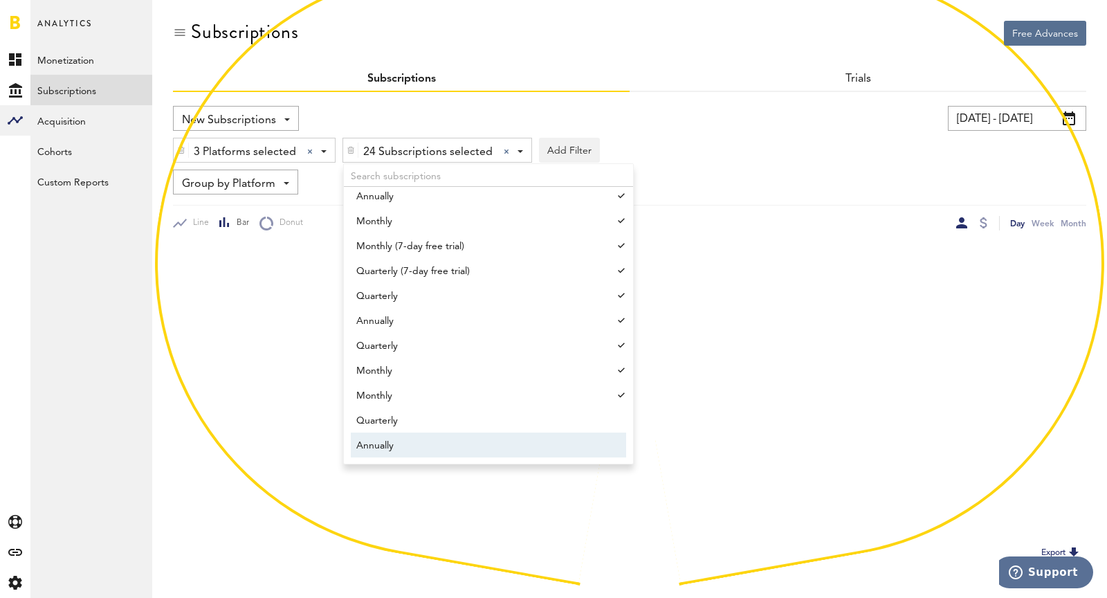
click at [467, 434] on span "Annually" at bounding box center [481, 446] width 251 height 24
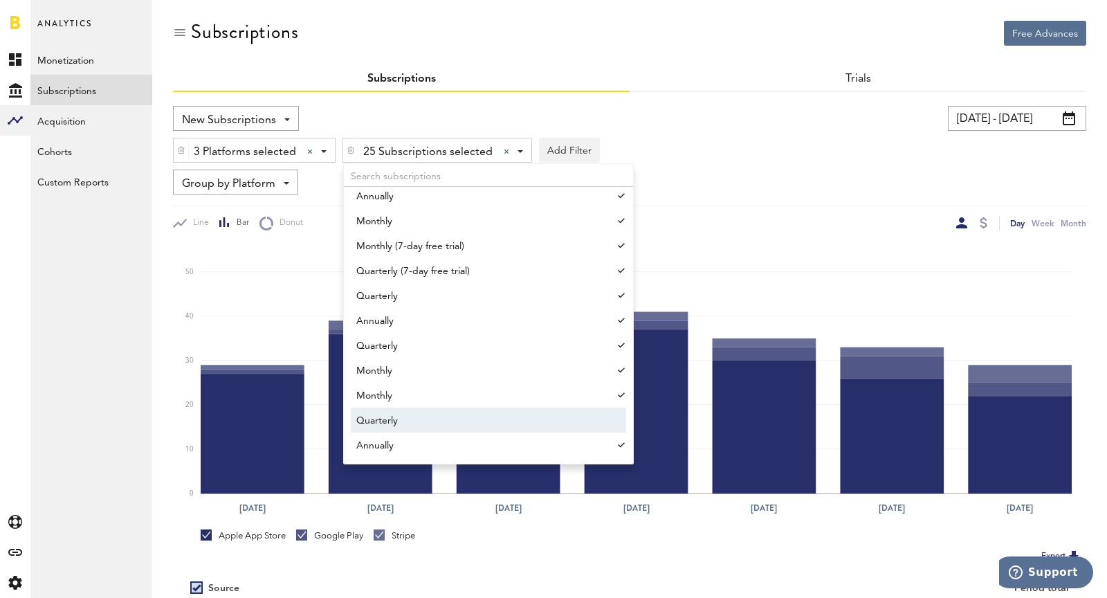
click at [452, 425] on span "Quarterly" at bounding box center [481, 421] width 251 height 24
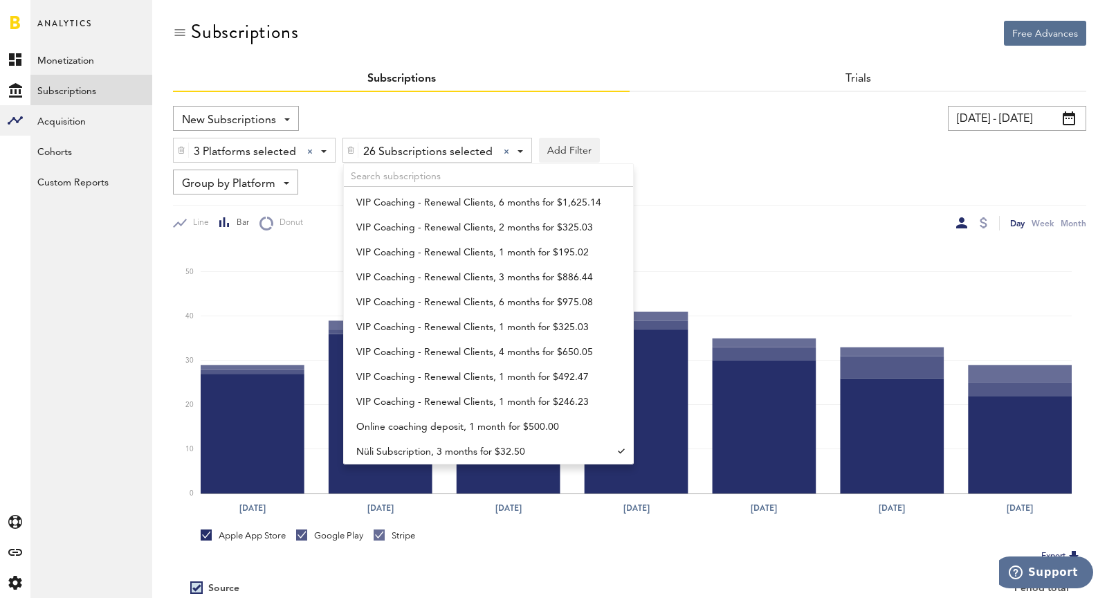
scroll to position [699, 0]
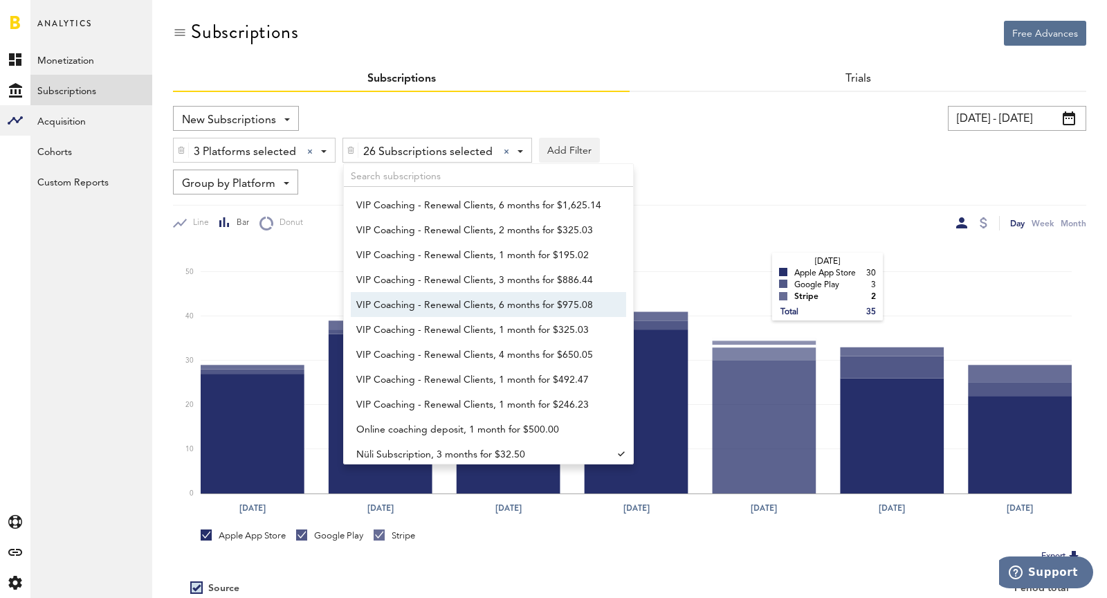
click at [759, 268] on rect at bounding box center [636, 368] width 871 height 249
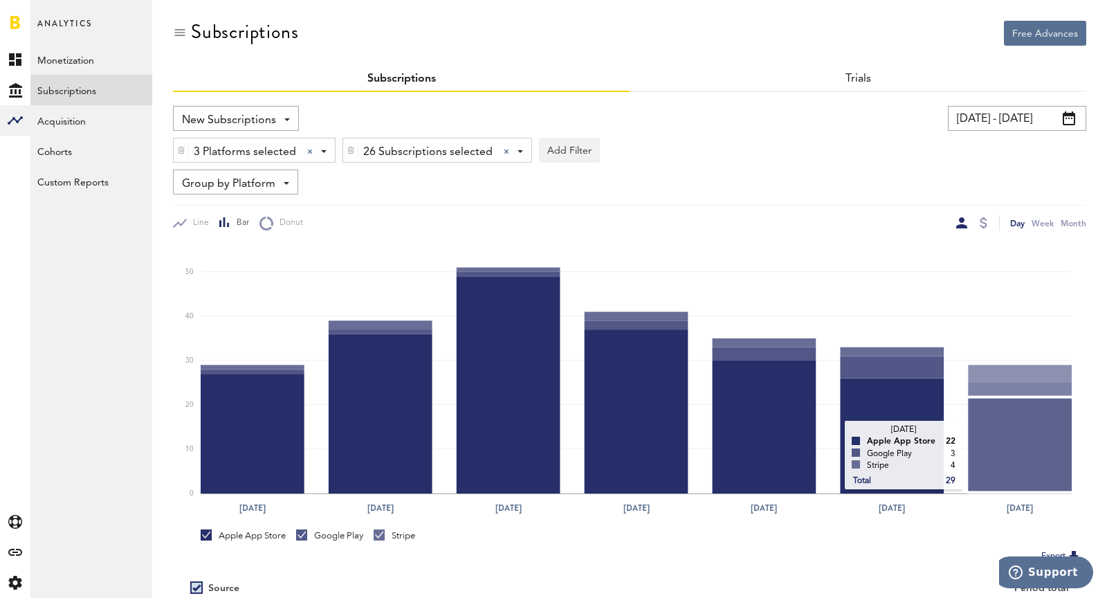
scroll to position [155, 0]
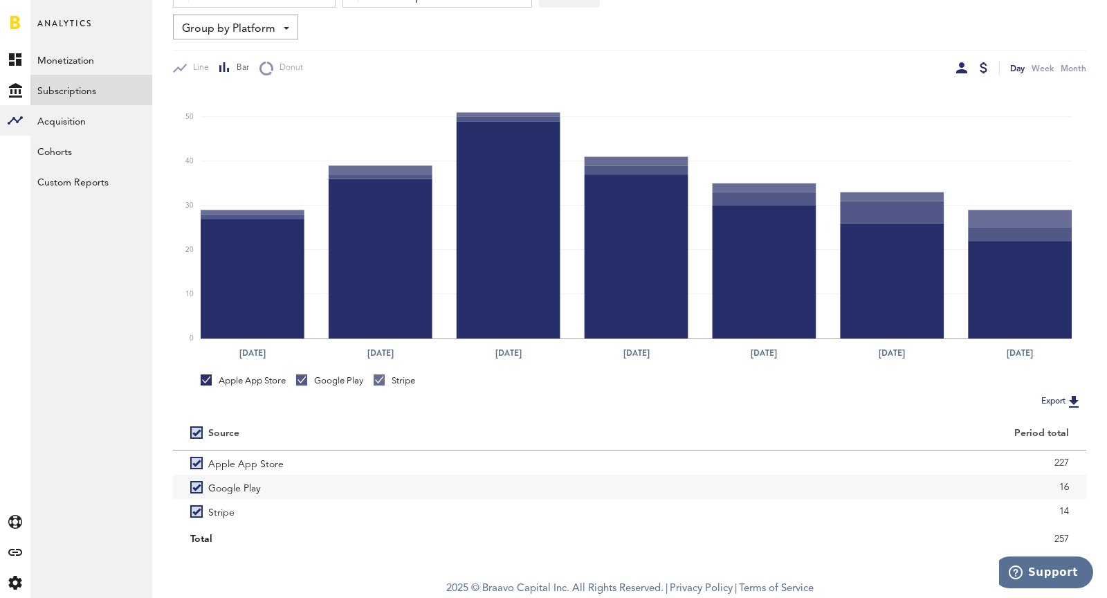
click at [985, 71] on div at bounding box center [983, 67] width 8 height 11
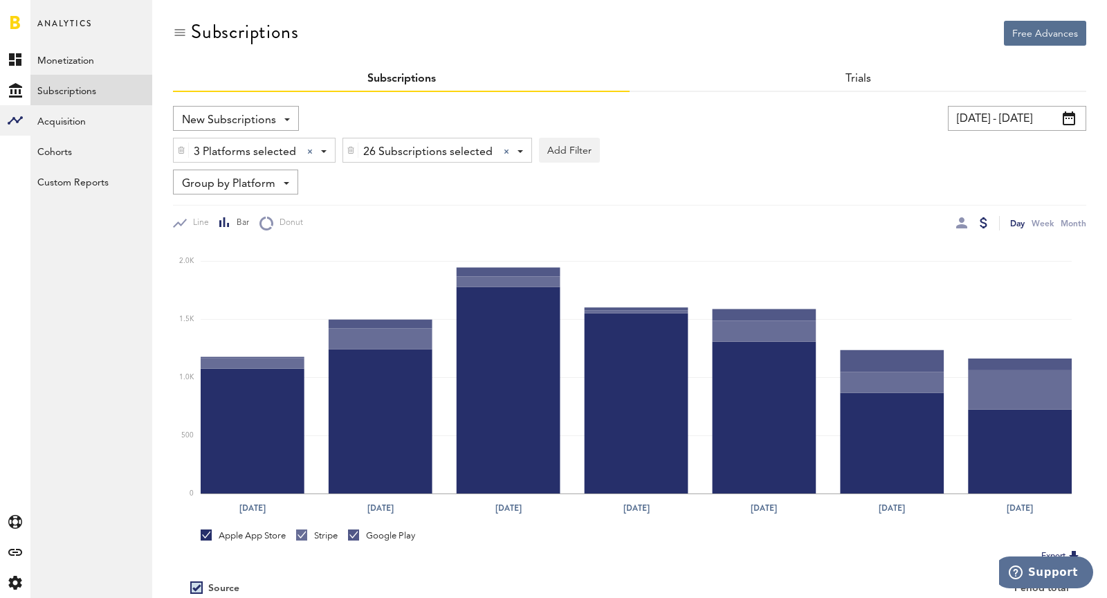
click at [245, 163] on span "3 Platforms selected" at bounding box center [245, 152] width 102 height 24
click at [231, 213] on span "Google Play" at bounding box center [240, 209] width 106 height 24
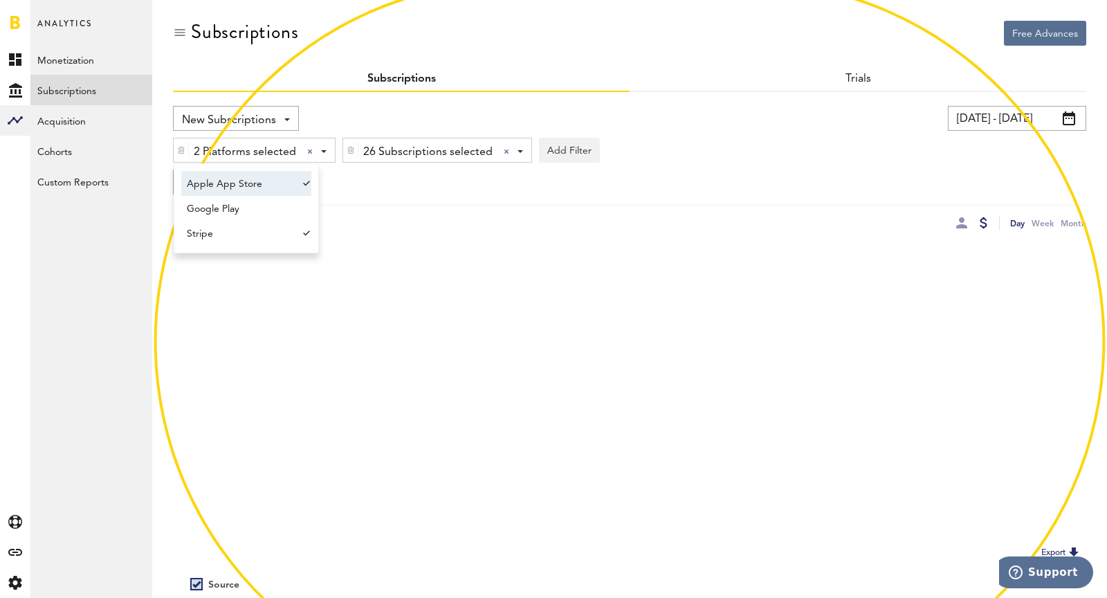
click at [232, 190] on span "Apple App Store" at bounding box center [240, 184] width 106 height 24
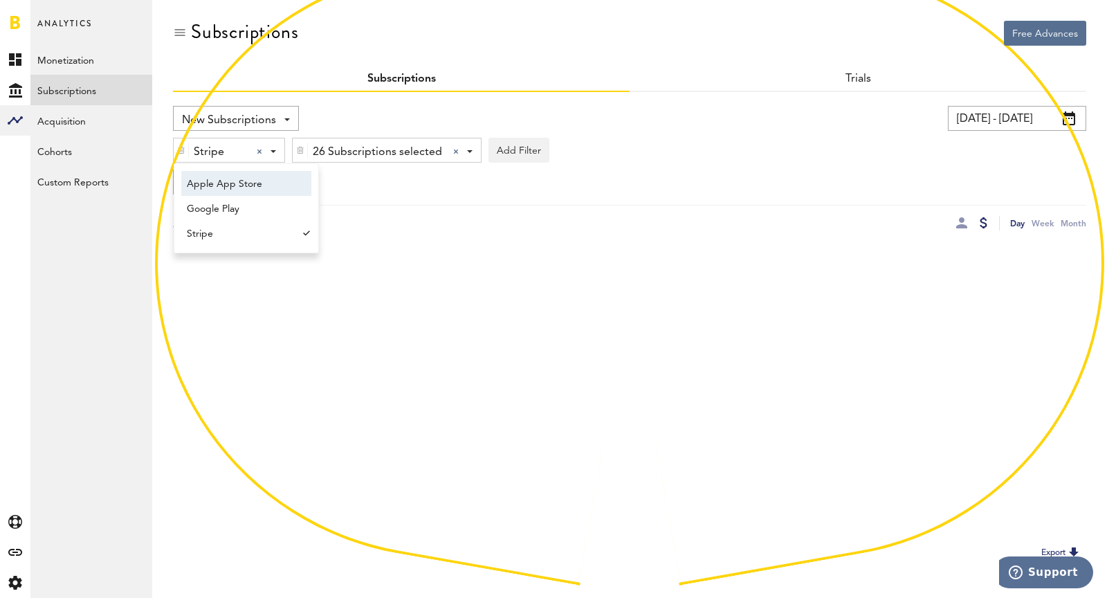
click at [618, 181] on div "Group by Platform Group by Platform Group by App Group by Subscription Group by…" at bounding box center [629, 181] width 913 height 25
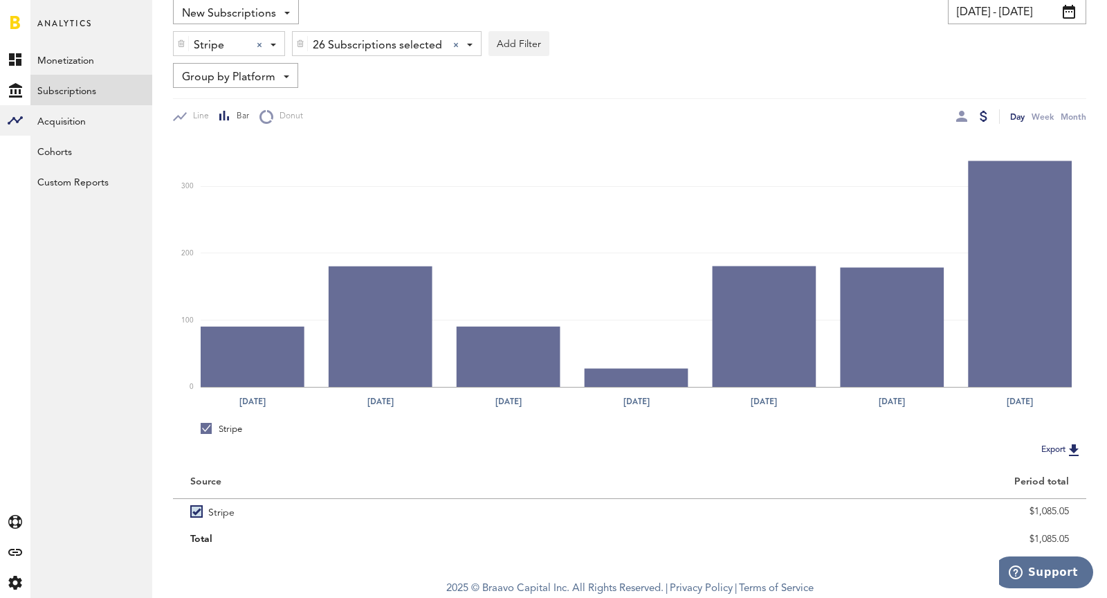
scroll to position [104, 0]
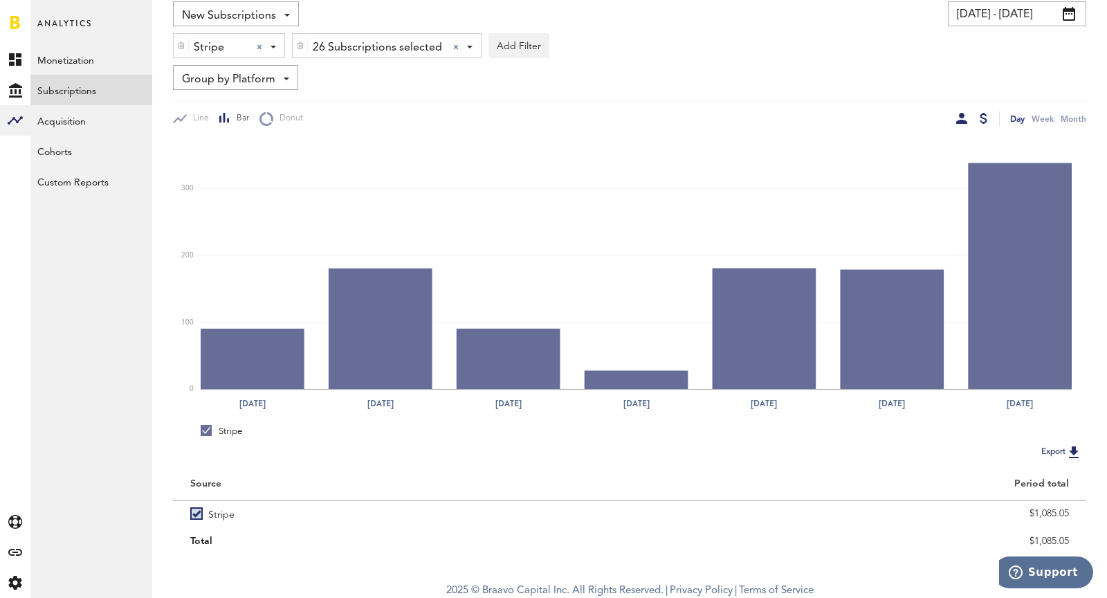
click at [959, 120] on div at bounding box center [961, 118] width 11 height 11
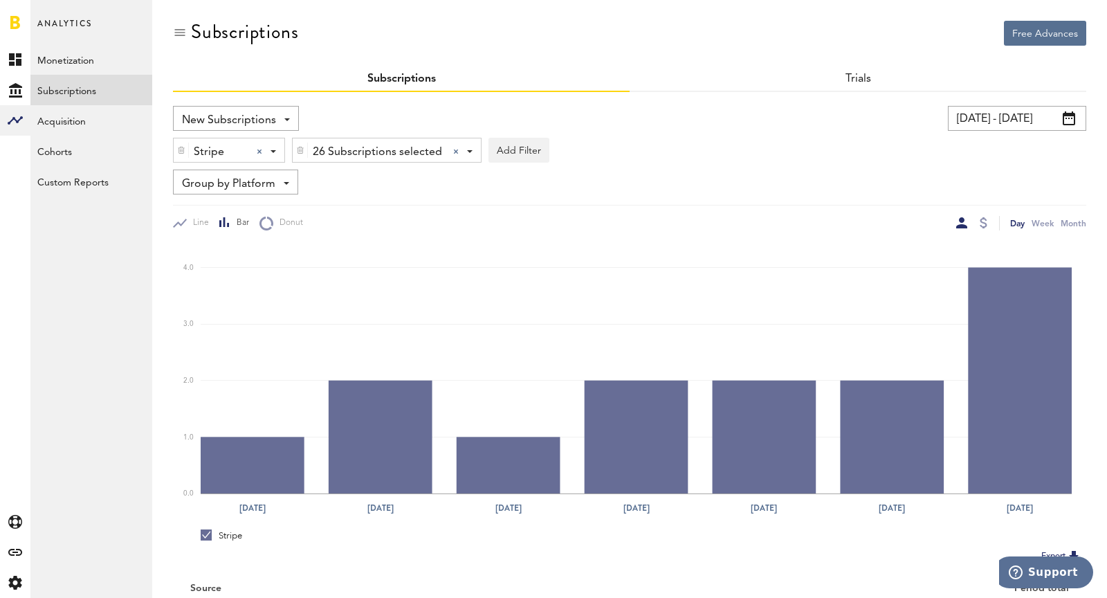
scroll to position [107, 0]
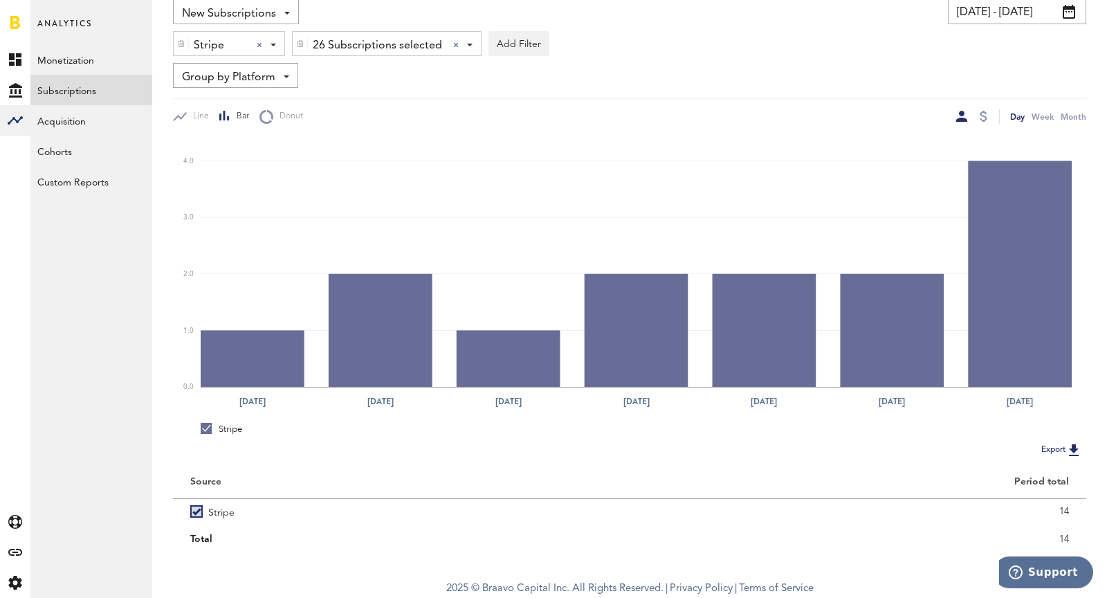
click at [963, 27] on div "Stripe Stripe Apple App Store Google Play Stripe 26 Subscriptions selected 26 S…" at bounding box center [629, 40] width 913 height 32
click at [965, 23] on input "[DATE] - [DATE]" at bounding box center [1017, 11] width 138 height 25
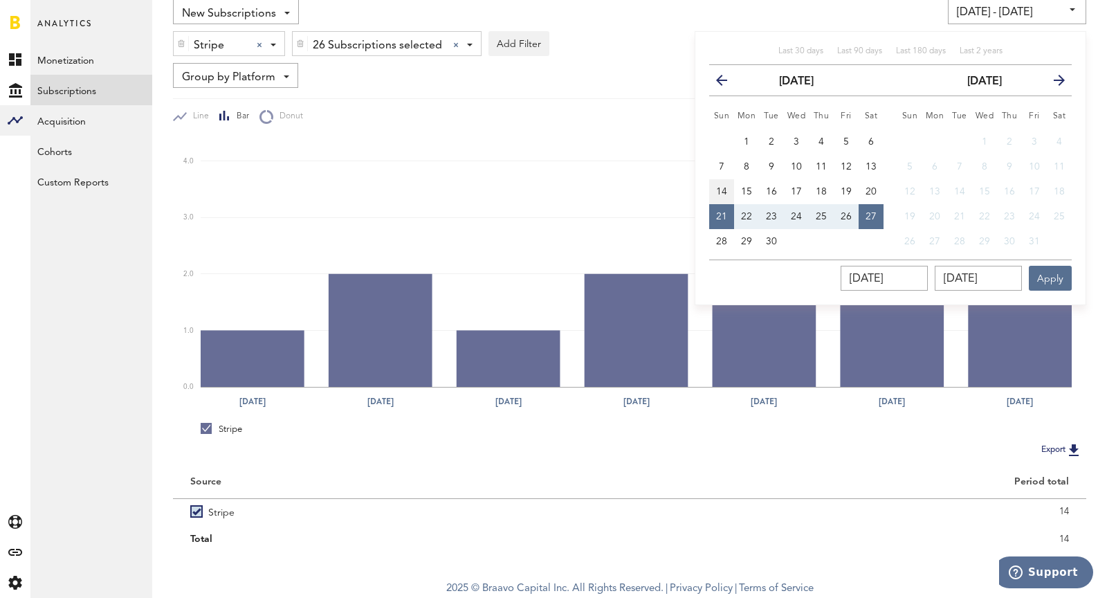
click at [719, 188] on span "14" at bounding box center [721, 192] width 11 height 10
type input "[DATE] - [DATE]"
type input "[DATE]"
click at [876, 186] on button "20" at bounding box center [870, 191] width 25 height 25
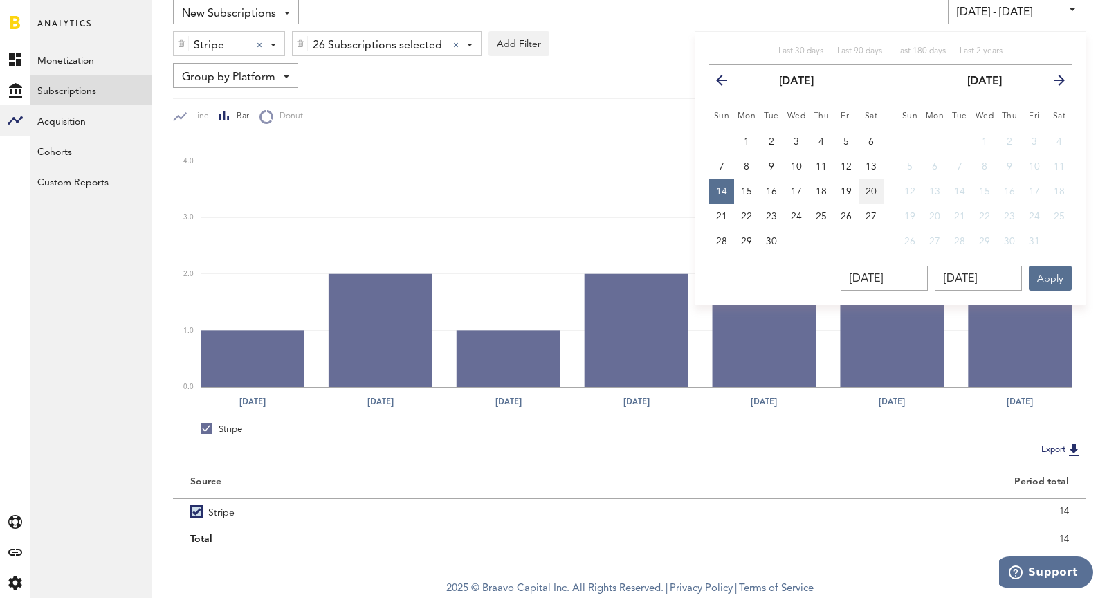
type input "[DATE] - [DATE]"
type input "[DATE]"
click at [1036, 281] on button "Apply" at bounding box center [1049, 278] width 43 height 25
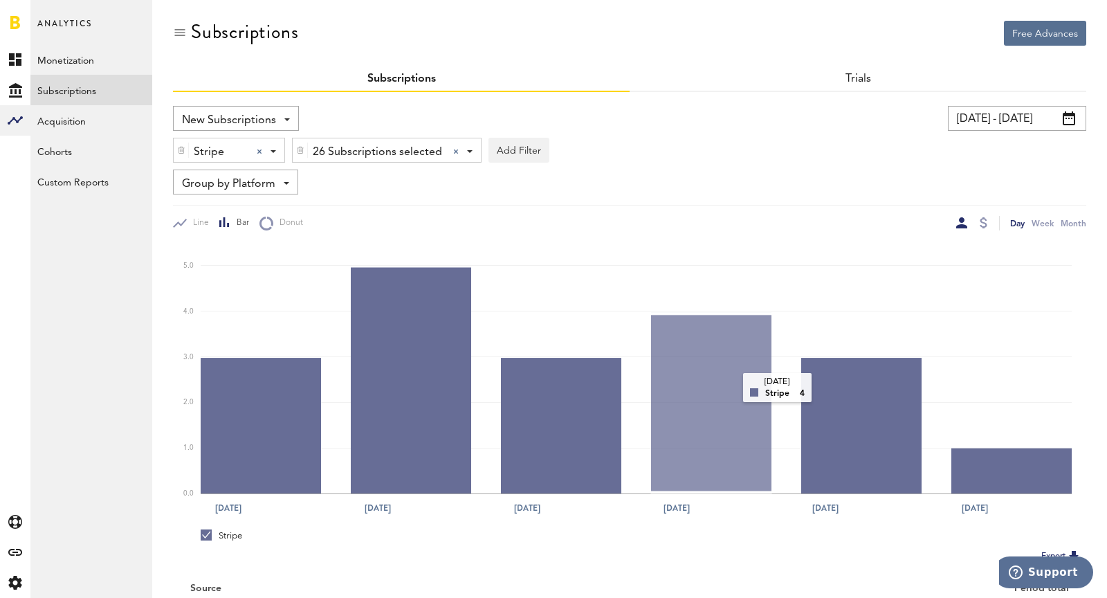
scroll to position [107, 0]
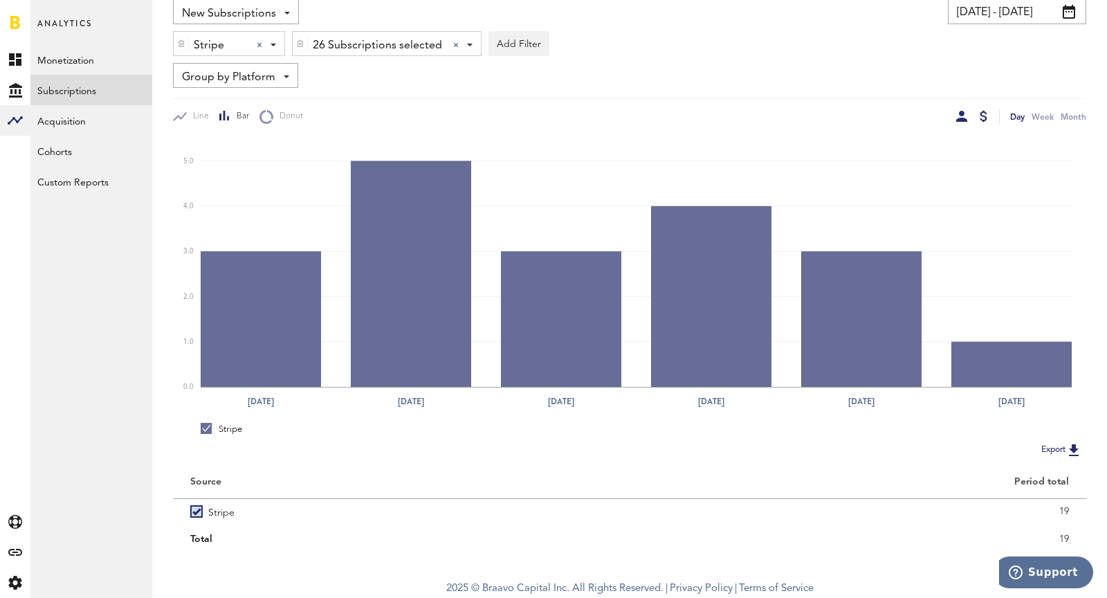
click at [984, 111] on div at bounding box center [983, 116] width 8 height 11
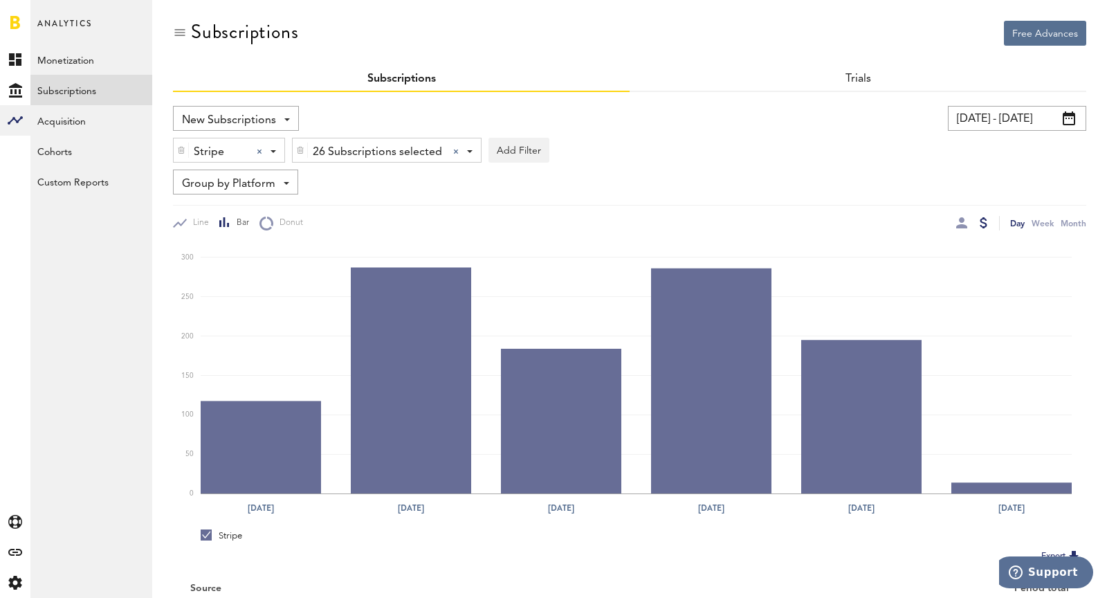
click at [976, 114] on input "[DATE] - [DATE]" at bounding box center [1017, 118] width 138 height 25
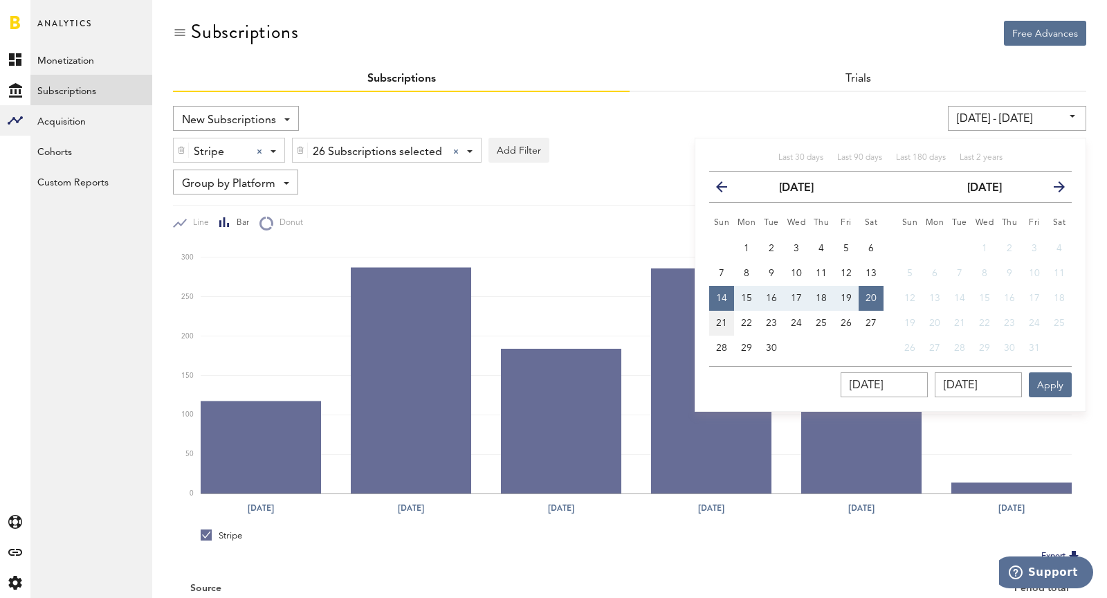
click at [721, 318] on span "21" at bounding box center [721, 323] width 11 height 10
type input "[DATE] - [DATE]"
type input "[DATE]"
click at [873, 320] on span "27" at bounding box center [870, 323] width 11 height 10
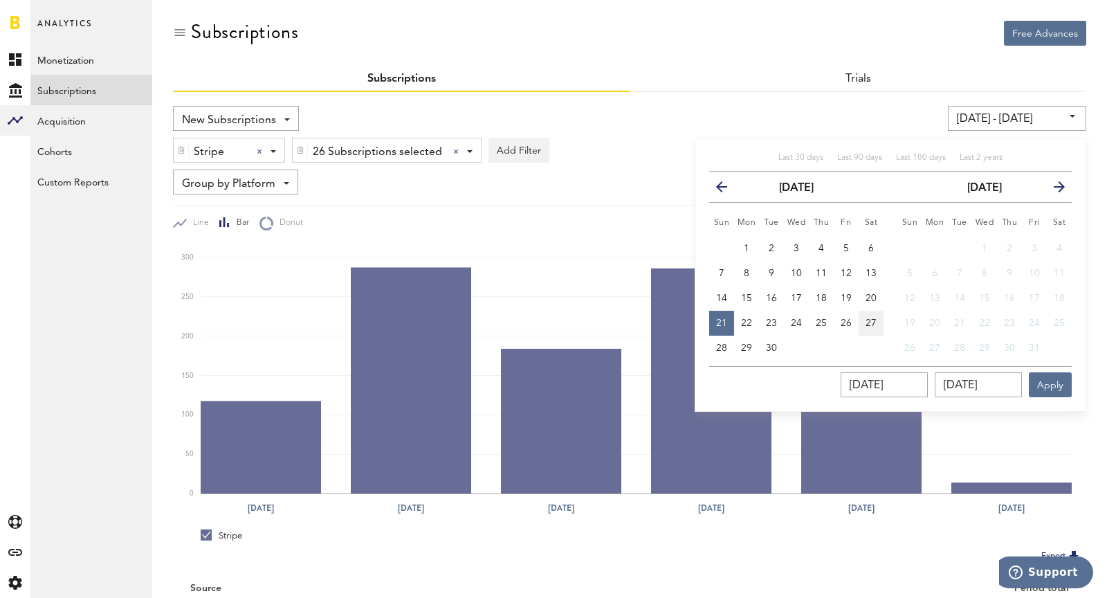
type input "[DATE] - [DATE]"
type input "[DATE]"
click at [1053, 390] on button "Apply" at bounding box center [1049, 384] width 43 height 25
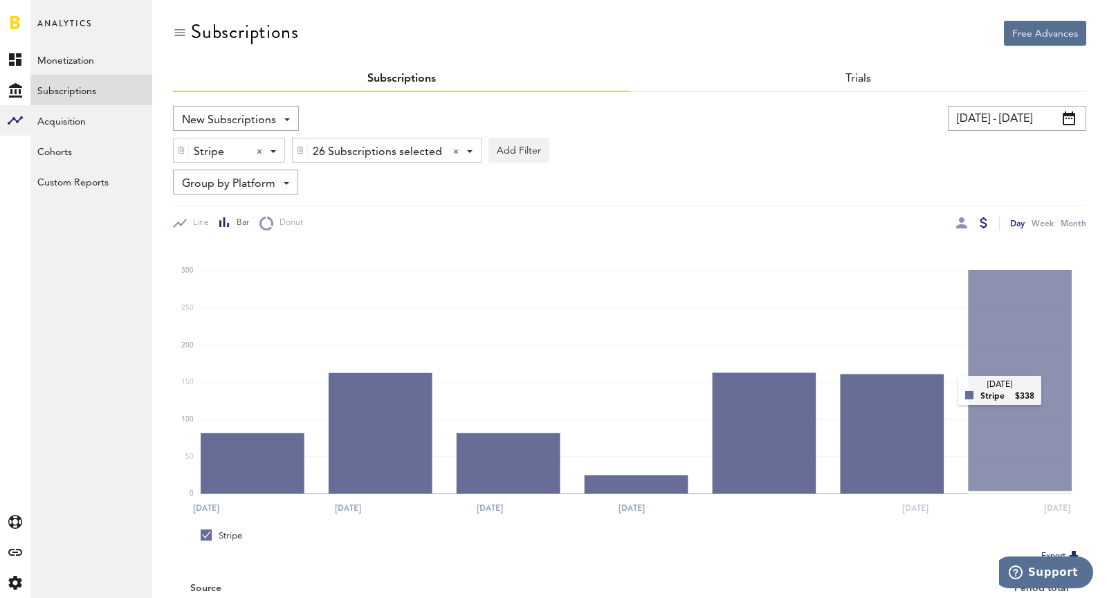
scroll to position [107, 0]
